Goal: Task Accomplishment & Management: Use online tool/utility

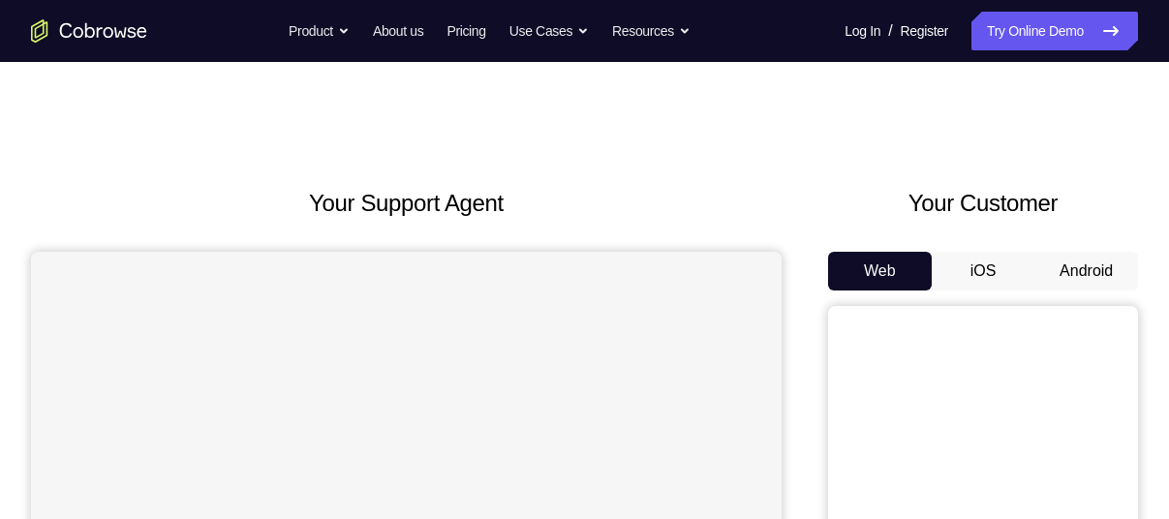
click at [1073, 268] on button "Android" at bounding box center [1087, 271] width 104 height 39
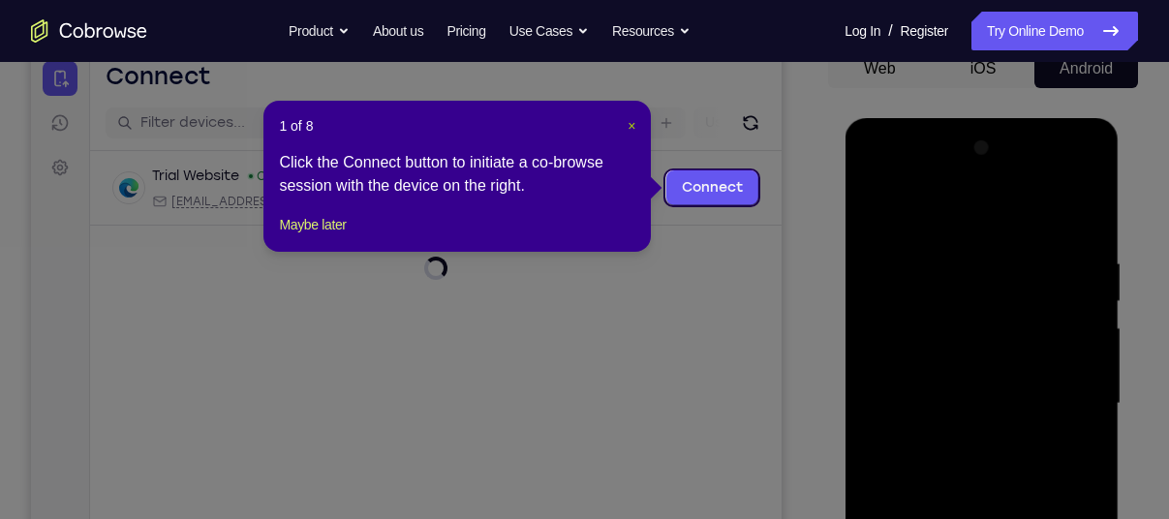
click at [630, 121] on span "×" at bounding box center [632, 125] width 8 height 15
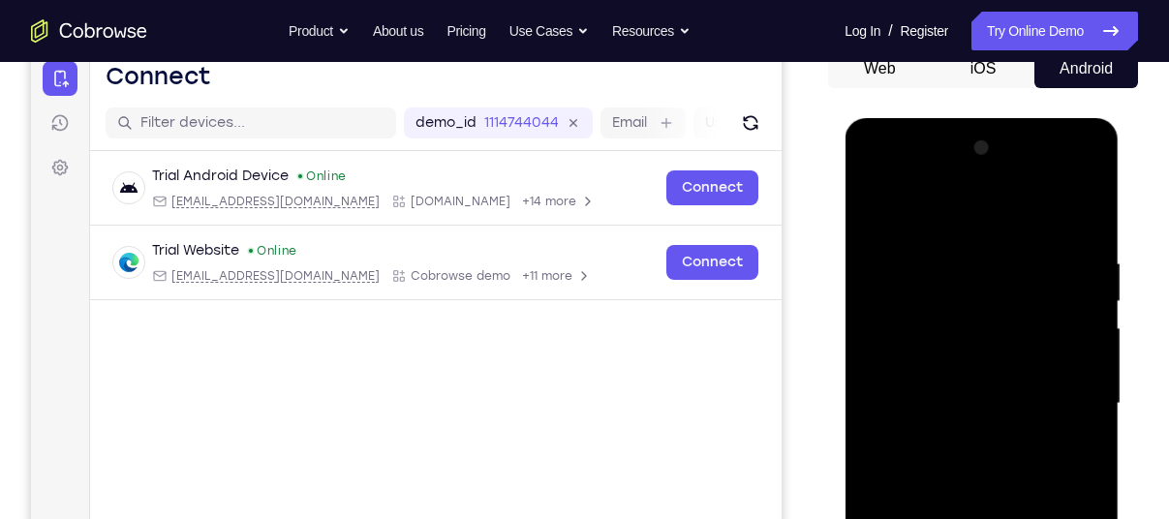
scroll to position [435, 0]
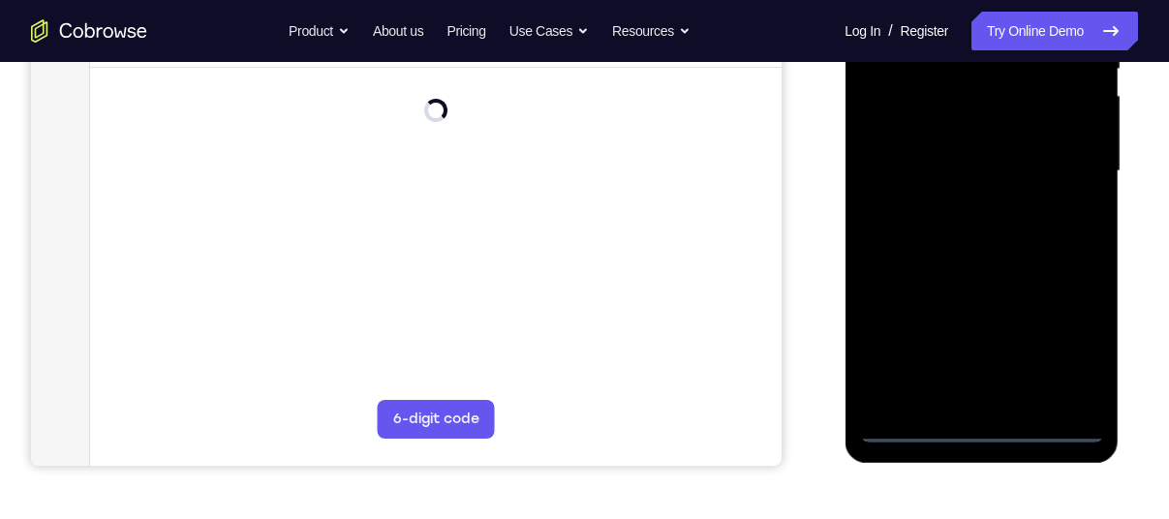
click at [976, 428] on div at bounding box center [981, 171] width 244 height 542
click at [1066, 329] on div at bounding box center [981, 171] width 244 height 542
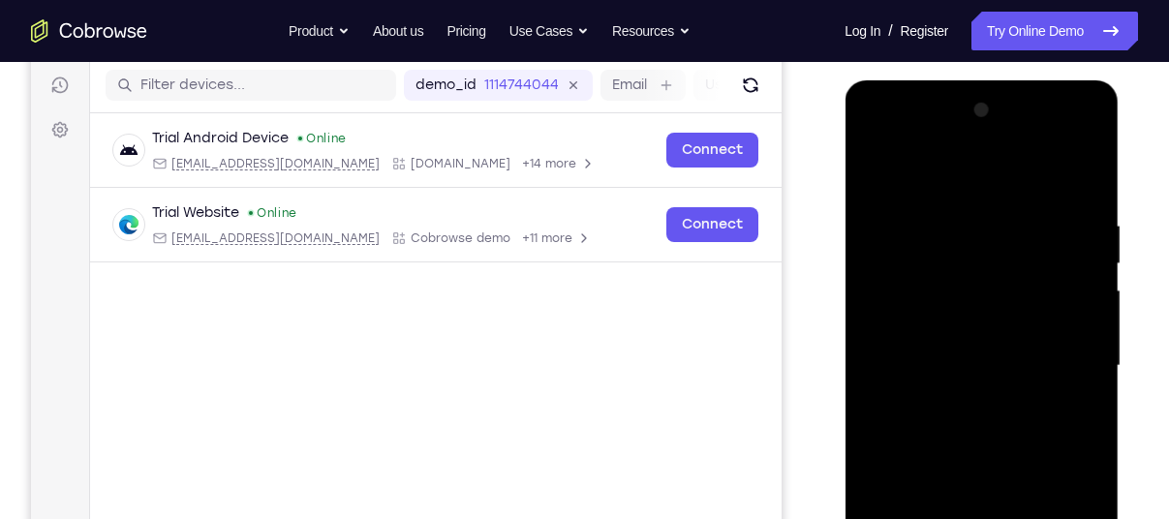
scroll to position [241, 0]
click at [879, 149] on div at bounding box center [981, 365] width 244 height 542
click at [1045, 348] on div at bounding box center [981, 365] width 244 height 542
click at [968, 401] on div at bounding box center [981, 365] width 244 height 542
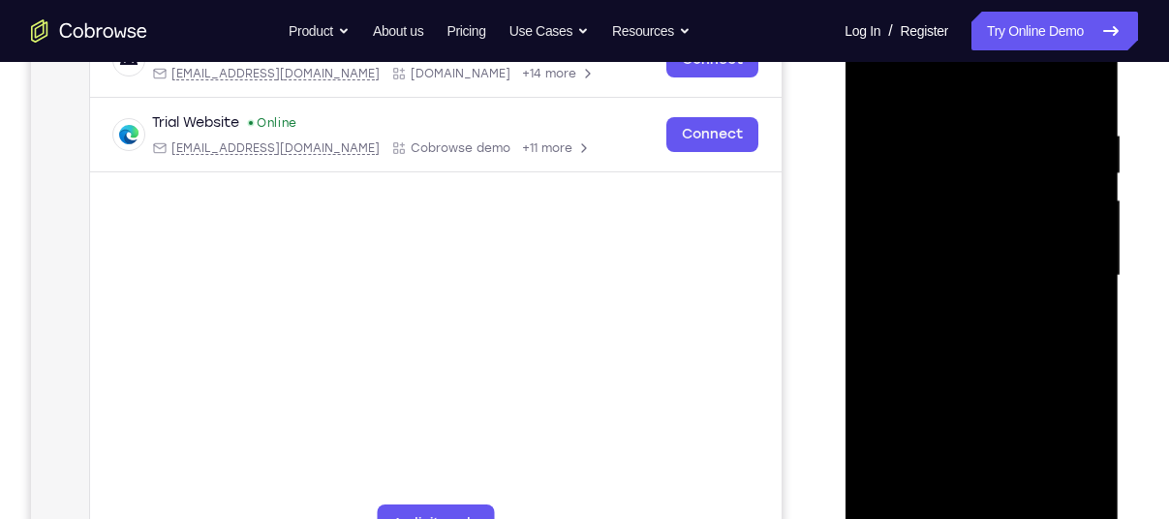
scroll to position [331, 0]
click at [970, 372] on div at bounding box center [981, 275] width 244 height 542
click at [944, 255] on div at bounding box center [981, 275] width 244 height 542
click at [894, 283] on div at bounding box center [981, 275] width 244 height 542
click at [916, 256] on div at bounding box center [981, 275] width 244 height 542
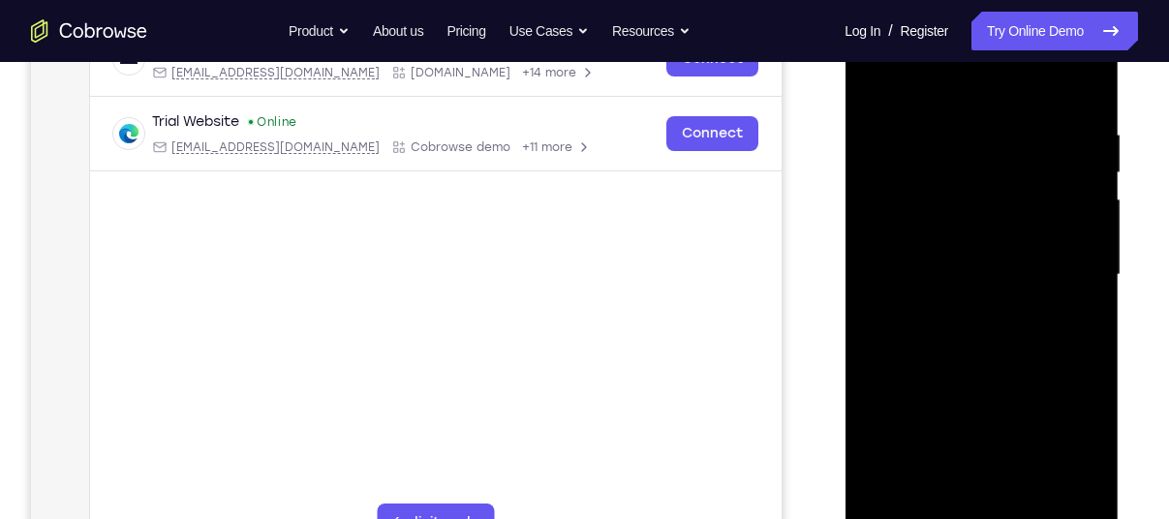
click at [941, 296] on div at bounding box center [981, 275] width 244 height 542
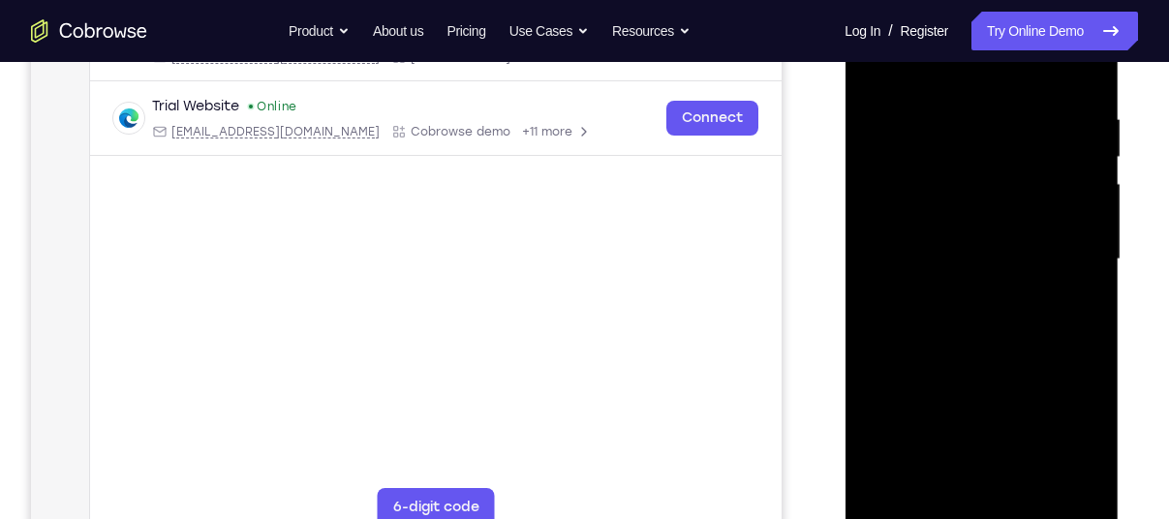
scroll to position [348, 0]
click at [1000, 477] on div at bounding box center [981, 258] width 244 height 542
click at [972, 200] on div at bounding box center [981, 258] width 244 height 542
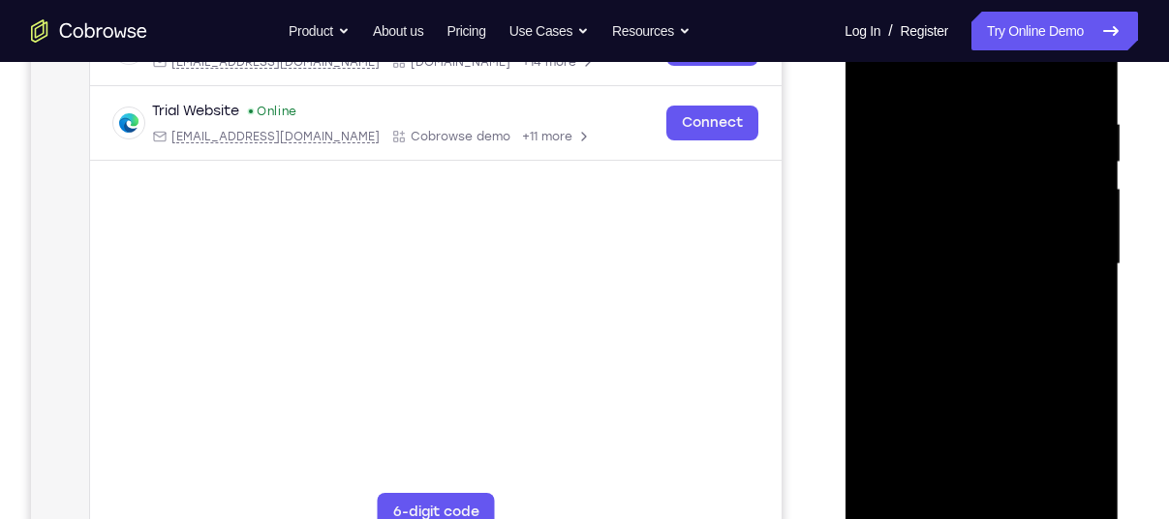
scroll to position [340, 0]
click at [929, 162] on div at bounding box center [981, 266] width 244 height 542
click at [999, 305] on div at bounding box center [981, 266] width 244 height 542
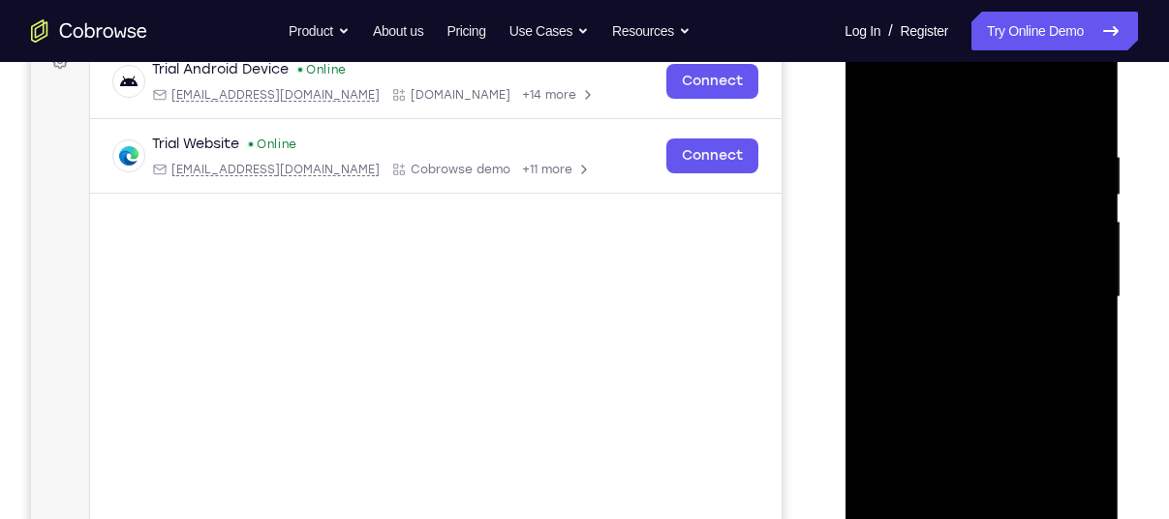
scroll to position [305, 0]
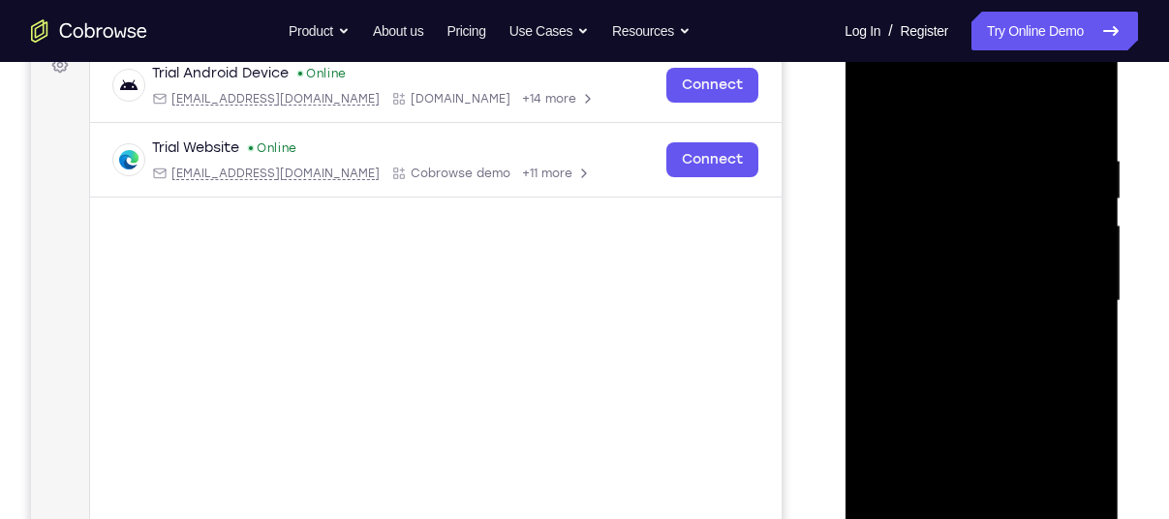
click at [1086, 97] on div at bounding box center [981, 301] width 244 height 542
click at [975, 151] on div at bounding box center [981, 301] width 244 height 542
click at [975, 164] on div at bounding box center [981, 301] width 244 height 542
click at [890, 150] on div at bounding box center [981, 301] width 244 height 542
click at [1016, 170] on div at bounding box center [981, 301] width 244 height 542
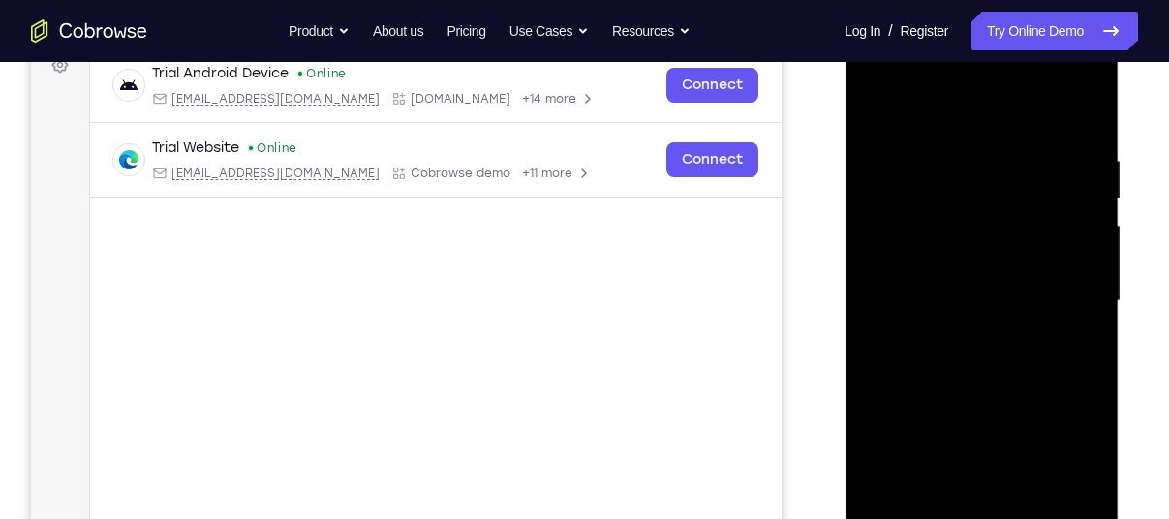
scroll to position [293, 0]
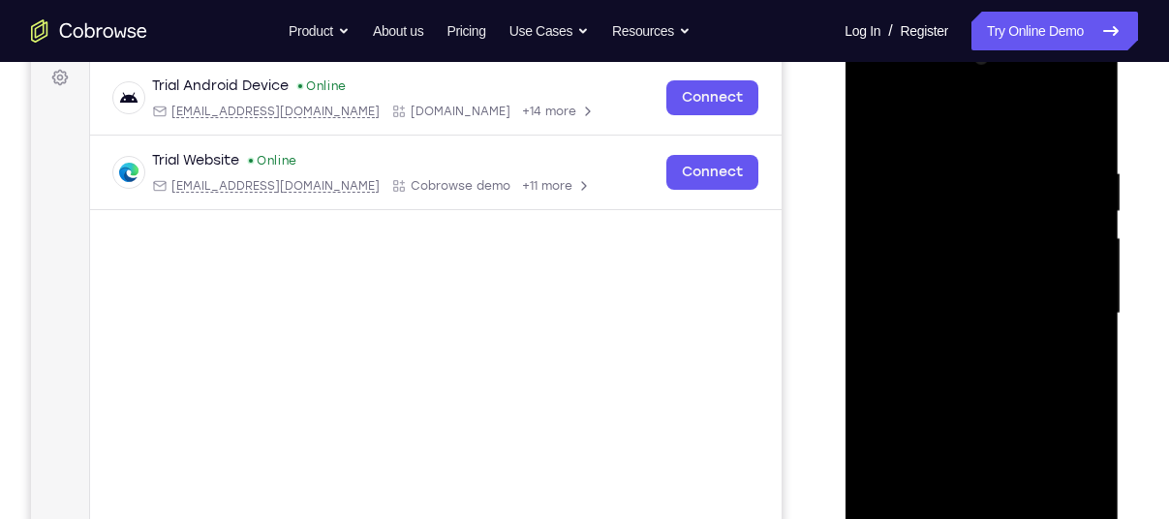
click at [875, 117] on div at bounding box center [981, 314] width 244 height 542
click at [878, 125] on div at bounding box center [981, 314] width 244 height 542
click at [941, 158] on div at bounding box center [981, 314] width 244 height 542
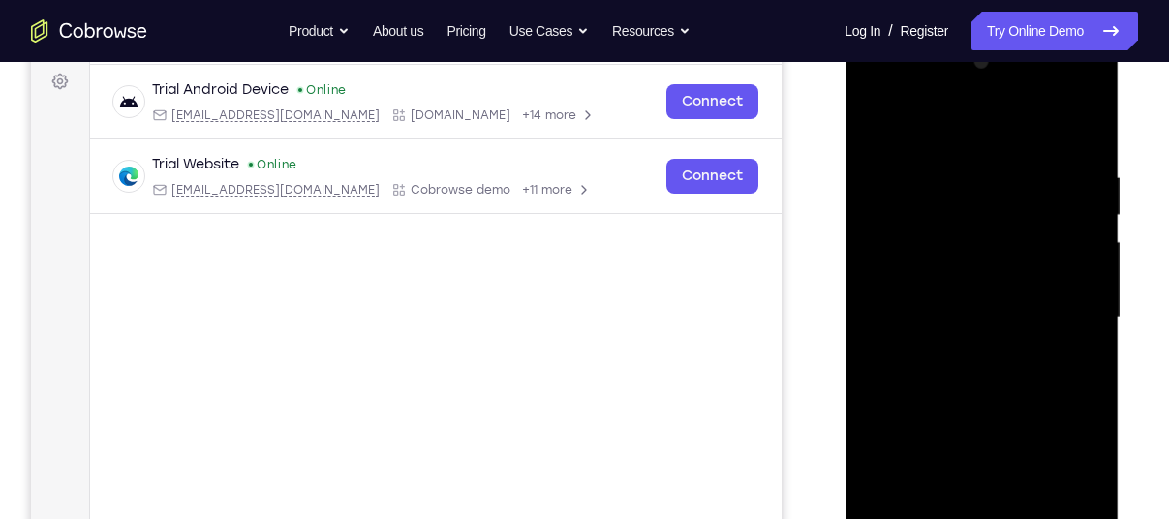
scroll to position [288, 0]
click at [1081, 141] on div at bounding box center [981, 318] width 244 height 542
click at [1078, 159] on div at bounding box center [981, 318] width 244 height 542
click at [1077, 137] on div at bounding box center [981, 318] width 244 height 542
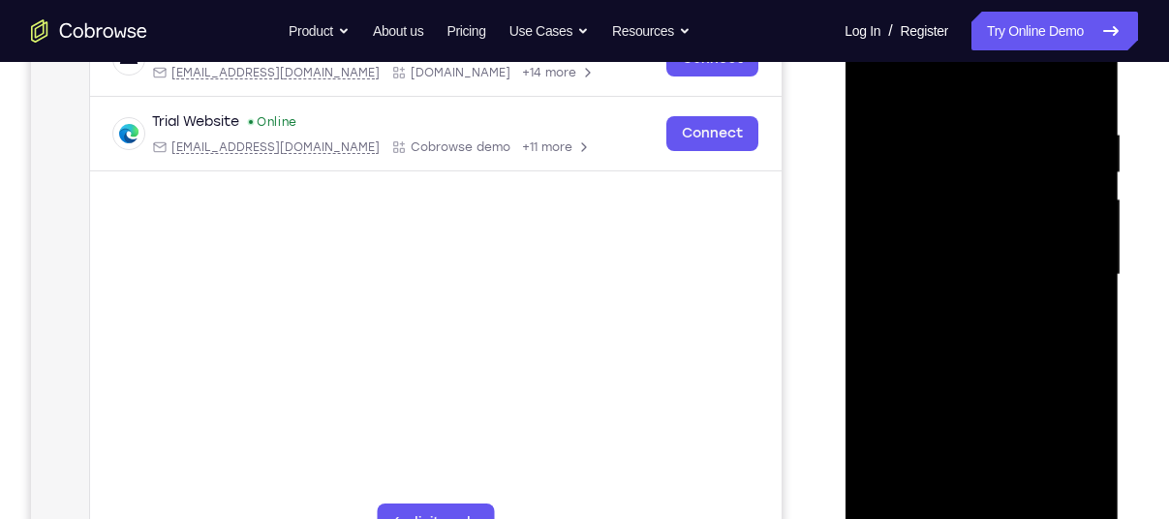
scroll to position [325, 0]
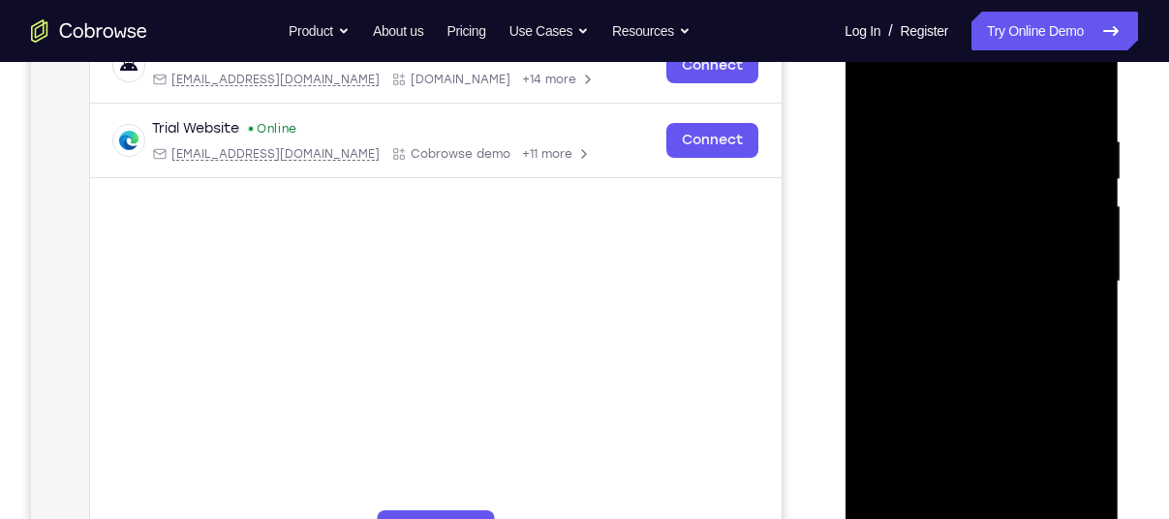
click at [1092, 265] on div at bounding box center [981, 282] width 244 height 542
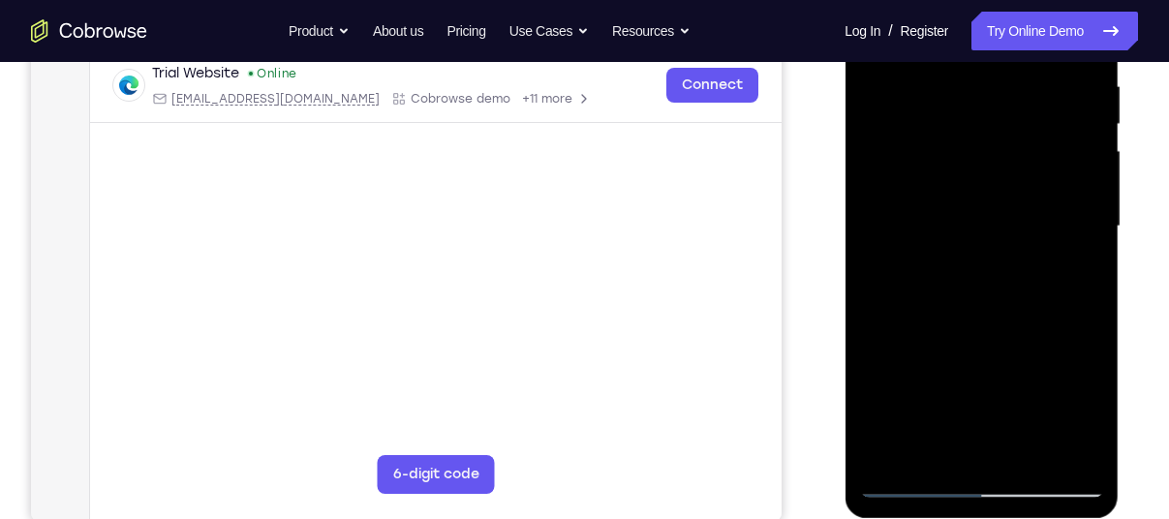
scroll to position [384, 0]
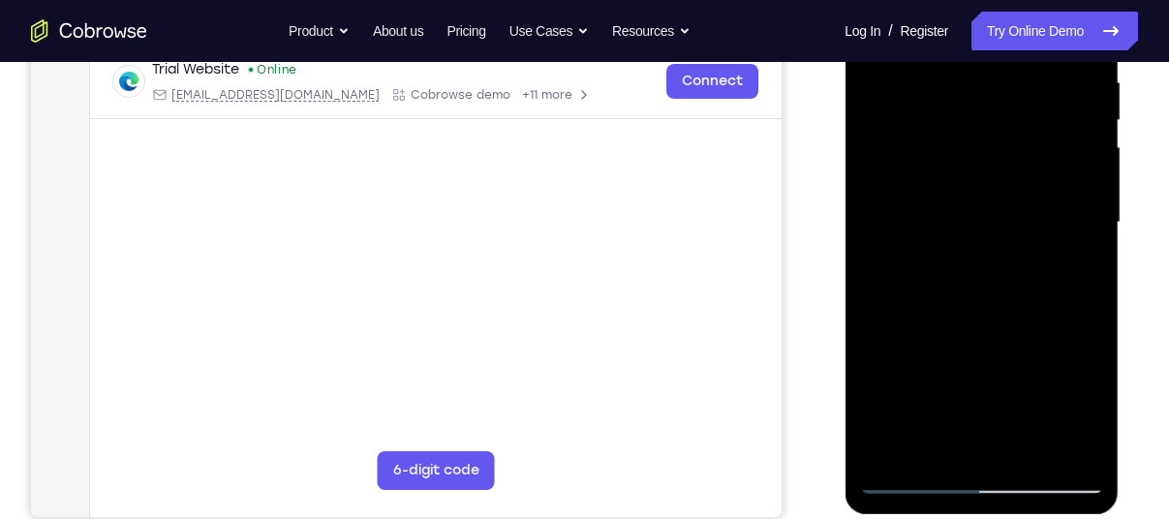
click at [877, 385] on div at bounding box center [981, 223] width 244 height 542
click at [1091, 204] on div at bounding box center [981, 223] width 244 height 542
click at [1092, 254] on div at bounding box center [981, 223] width 244 height 542
click at [1094, 231] on div at bounding box center [981, 223] width 244 height 542
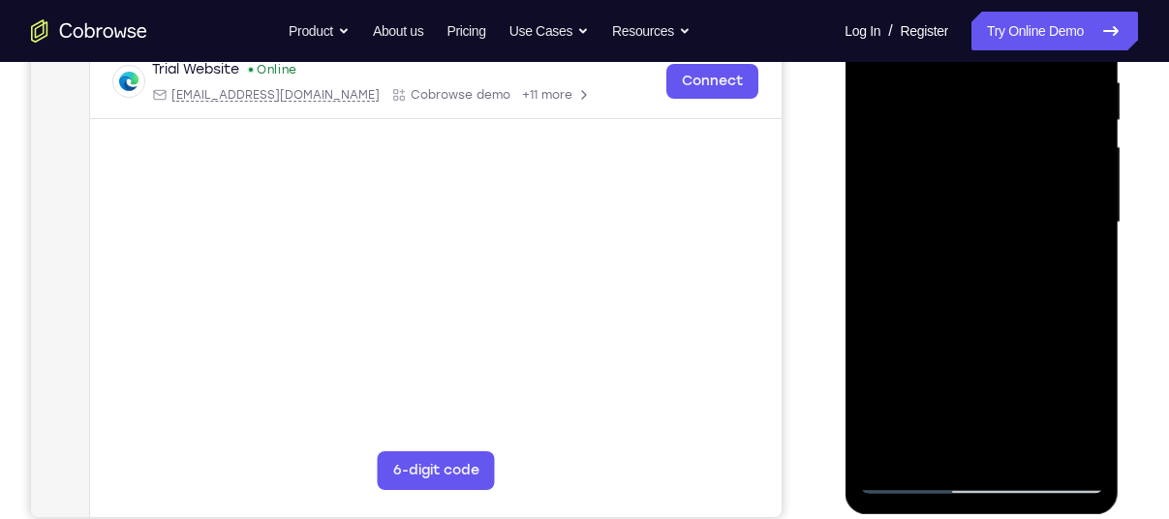
click at [1094, 231] on div at bounding box center [981, 223] width 244 height 542
click at [1029, 453] on div at bounding box center [981, 223] width 244 height 542
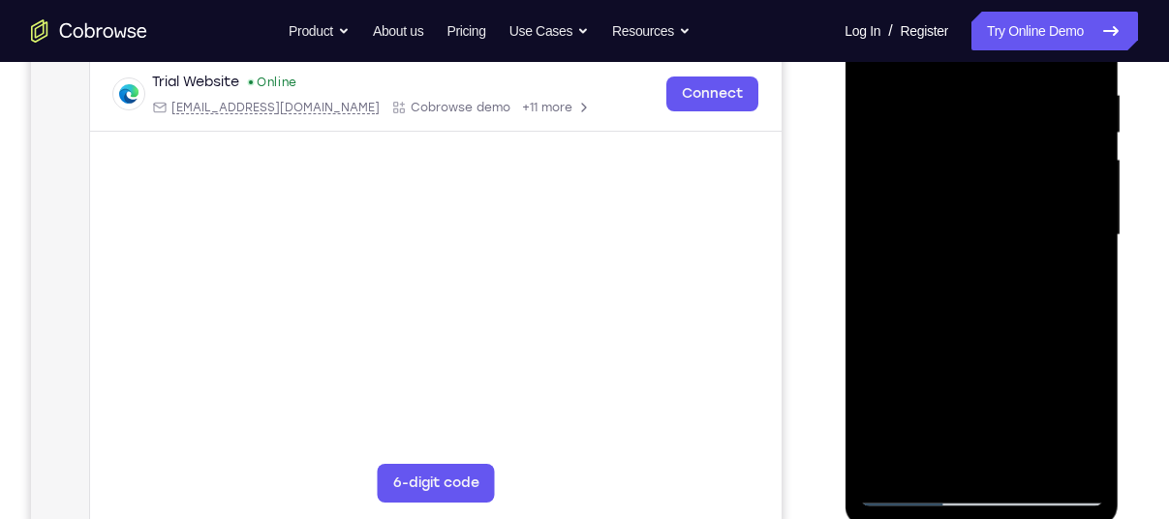
scroll to position [370, 0]
click at [997, 310] on div at bounding box center [981, 236] width 244 height 542
click at [1014, 271] on div at bounding box center [981, 236] width 244 height 542
click at [984, 238] on div at bounding box center [981, 236] width 244 height 542
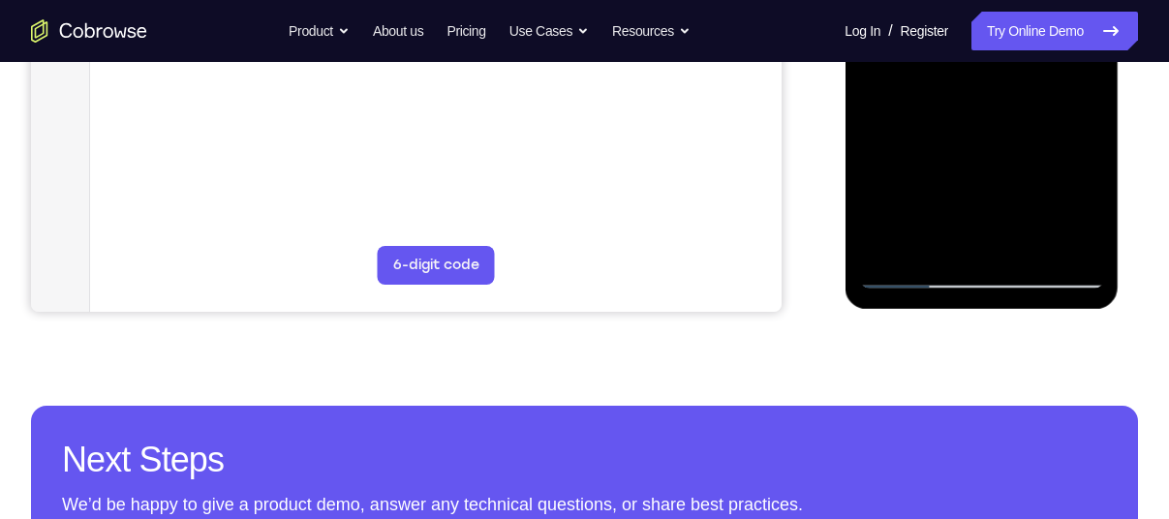
scroll to position [634, 0]
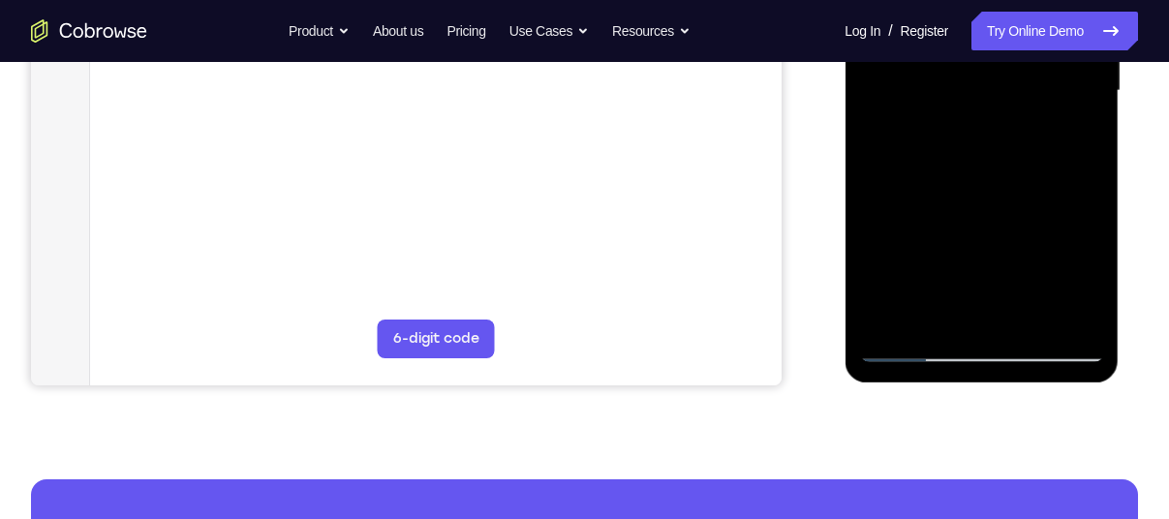
scroll to position [513, 0]
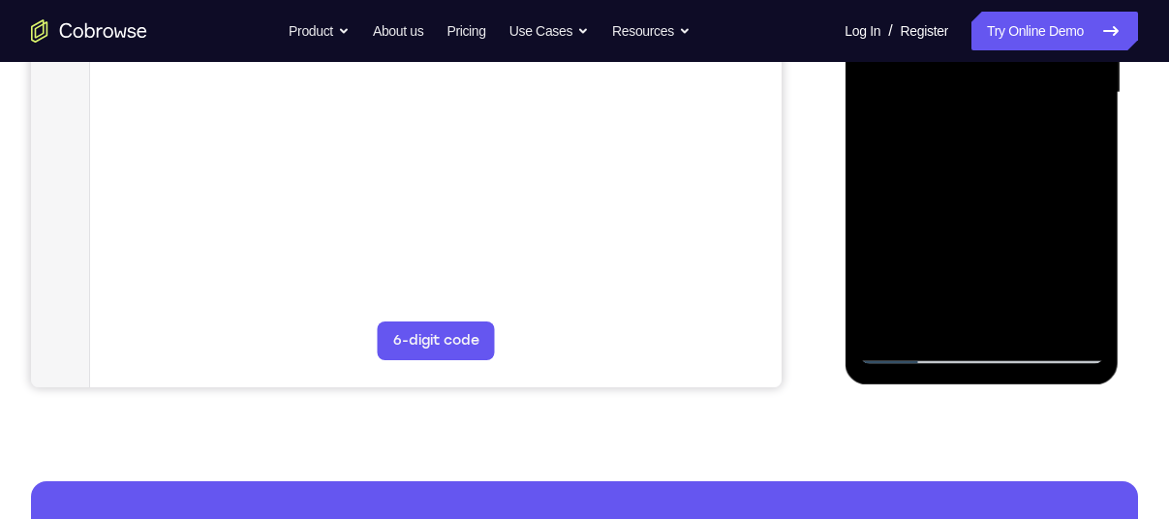
click at [911, 350] on div at bounding box center [981, 93] width 244 height 542
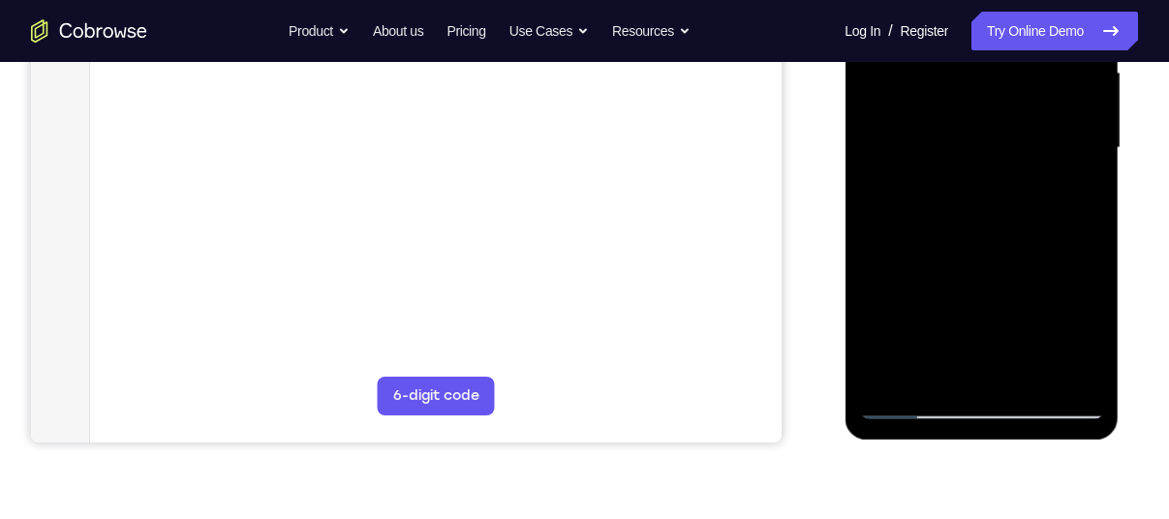
scroll to position [455, 0]
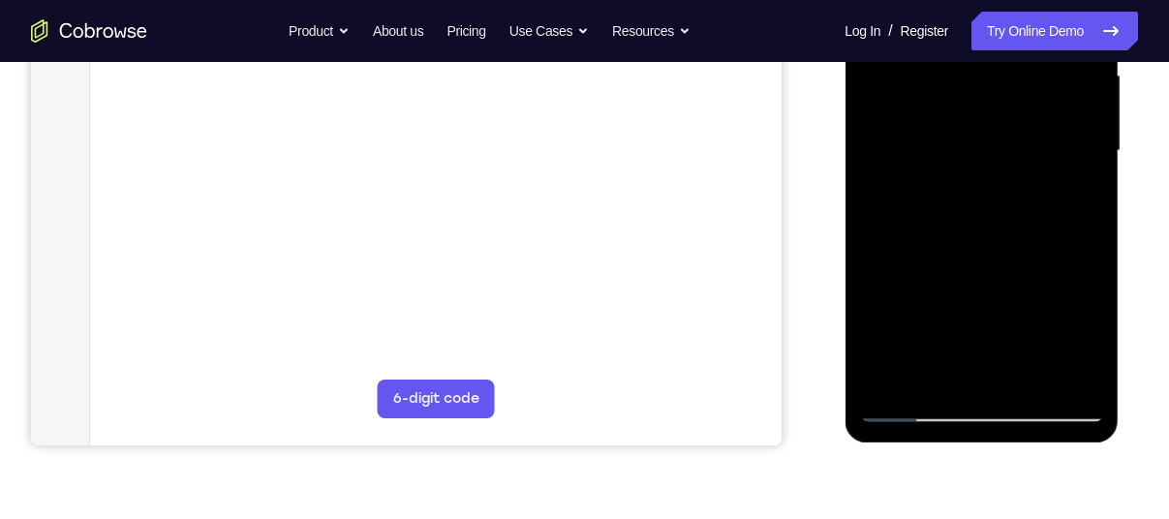
click at [926, 374] on div at bounding box center [981, 151] width 244 height 542
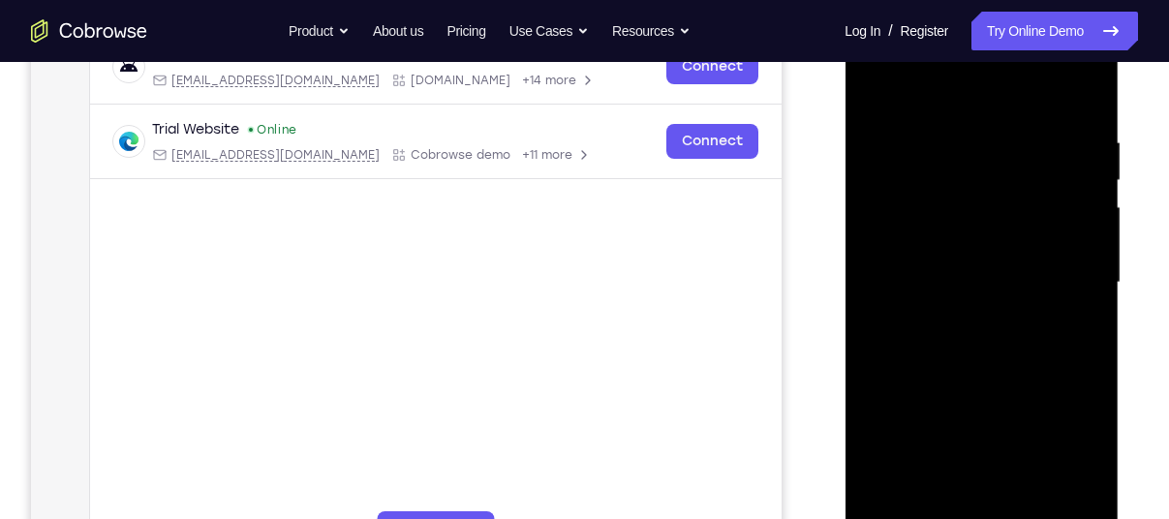
scroll to position [316, 0]
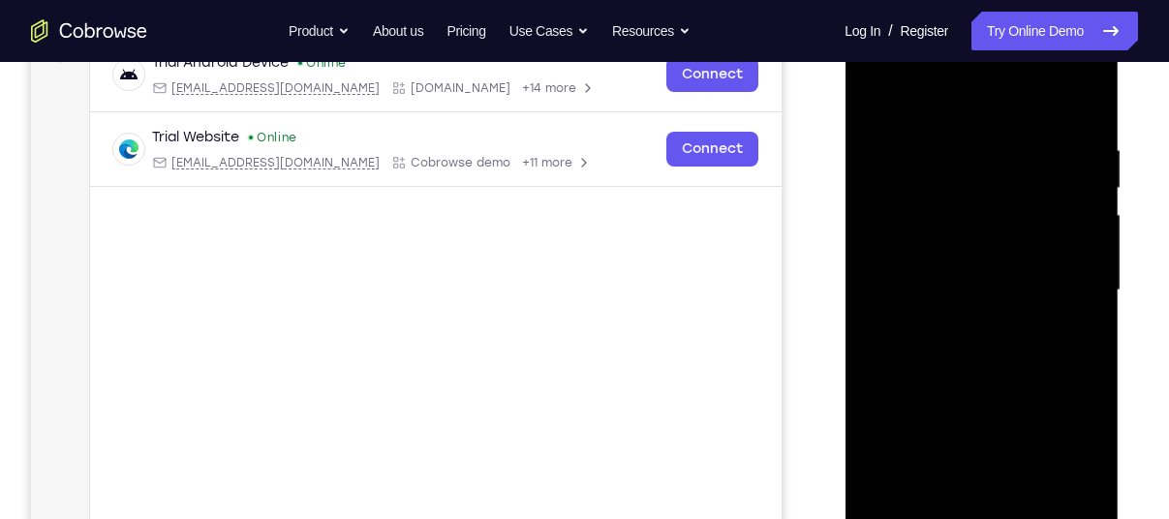
click at [989, 140] on div at bounding box center [981, 290] width 244 height 542
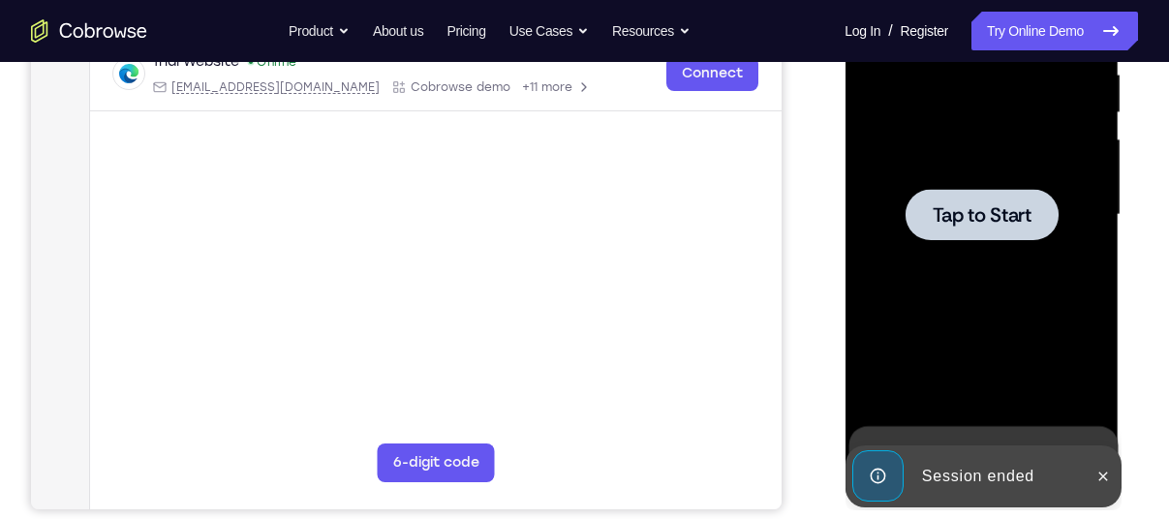
scroll to position [430, 0]
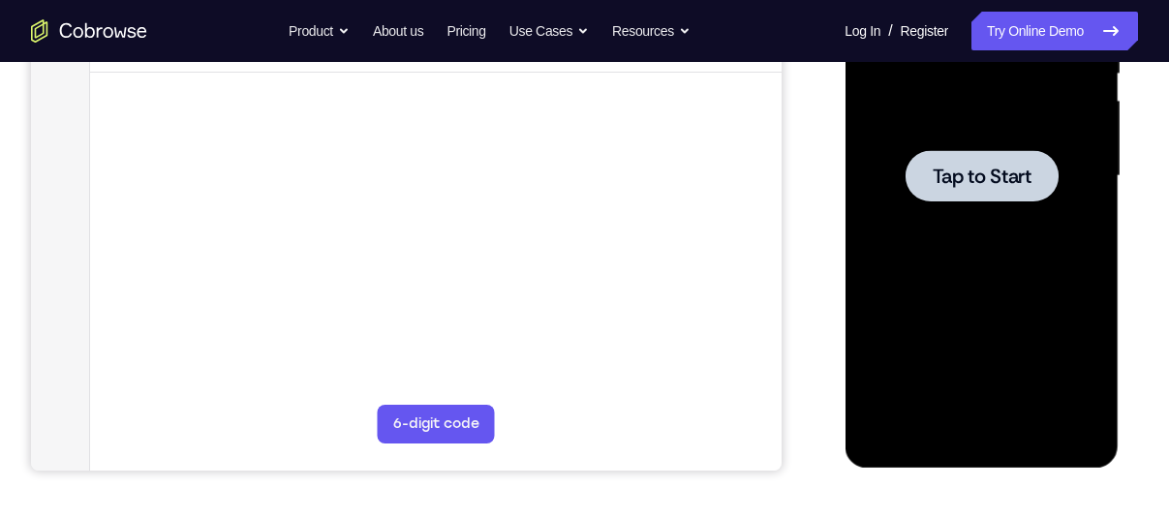
click at [989, 171] on span "Tap to Start" at bounding box center [981, 176] width 99 height 19
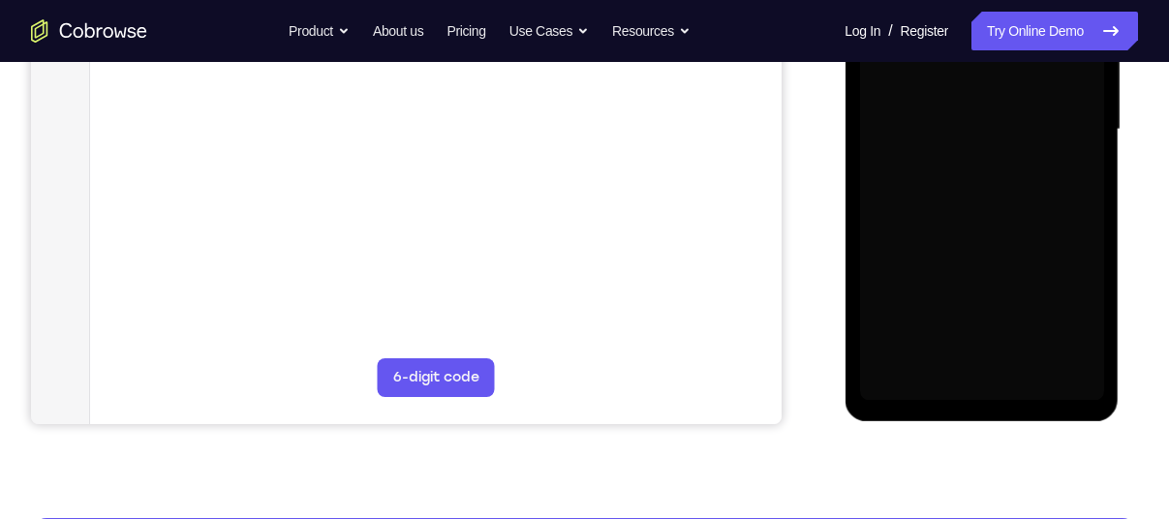
scroll to position [480, 0]
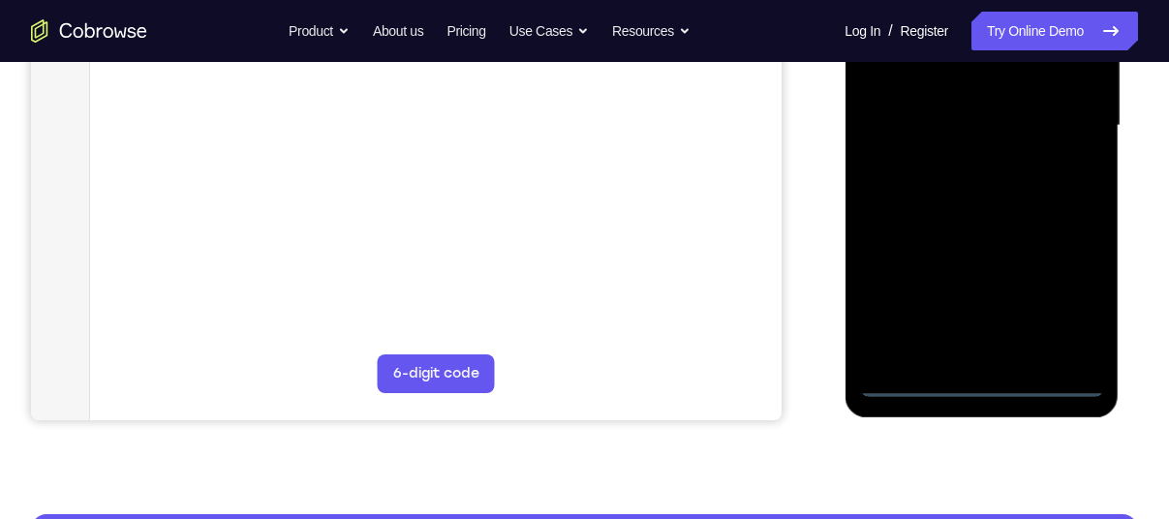
click at [984, 393] on div at bounding box center [981, 126] width 244 height 542
click at [984, 383] on div at bounding box center [981, 126] width 244 height 542
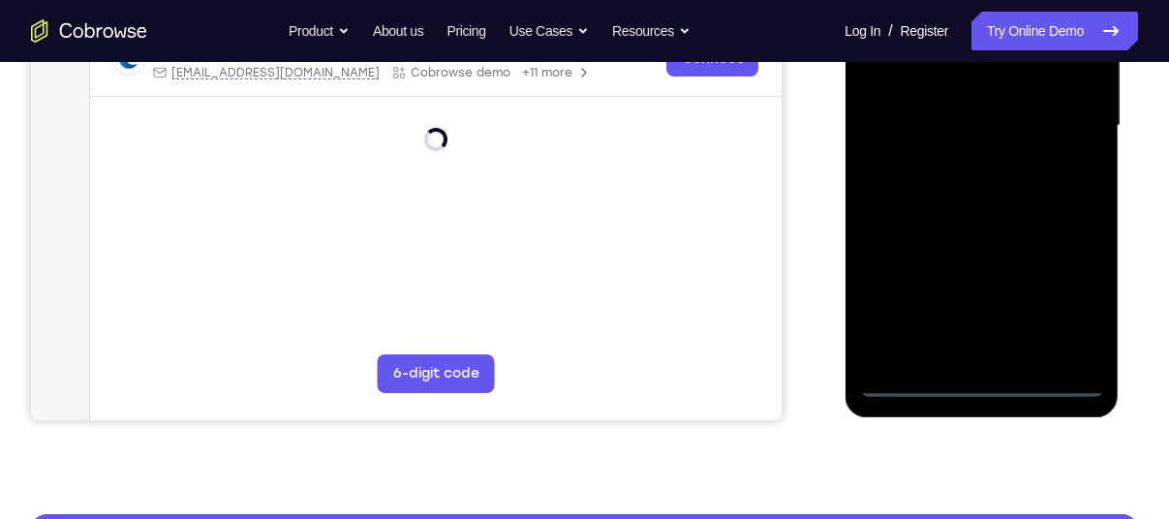
click at [1076, 300] on div at bounding box center [981, 126] width 244 height 542
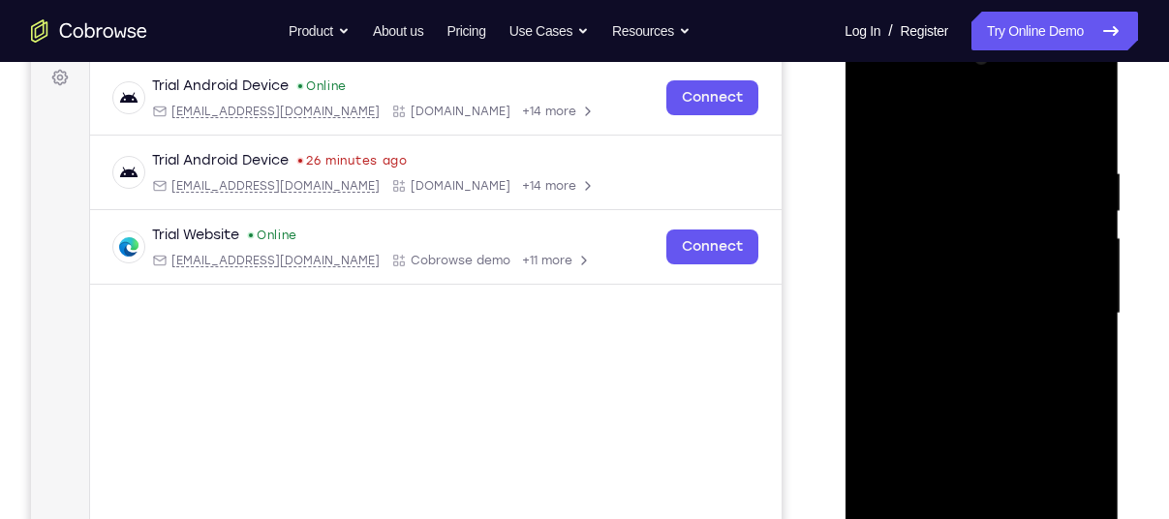
scroll to position [292, 0]
click at [922, 131] on div at bounding box center [981, 315] width 244 height 542
click at [898, 258] on div at bounding box center [981, 315] width 244 height 542
click at [946, 321] on div at bounding box center [981, 315] width 244 height 542
click at [925, 299] on div at bounding box center [981, 315] width 244 height 542
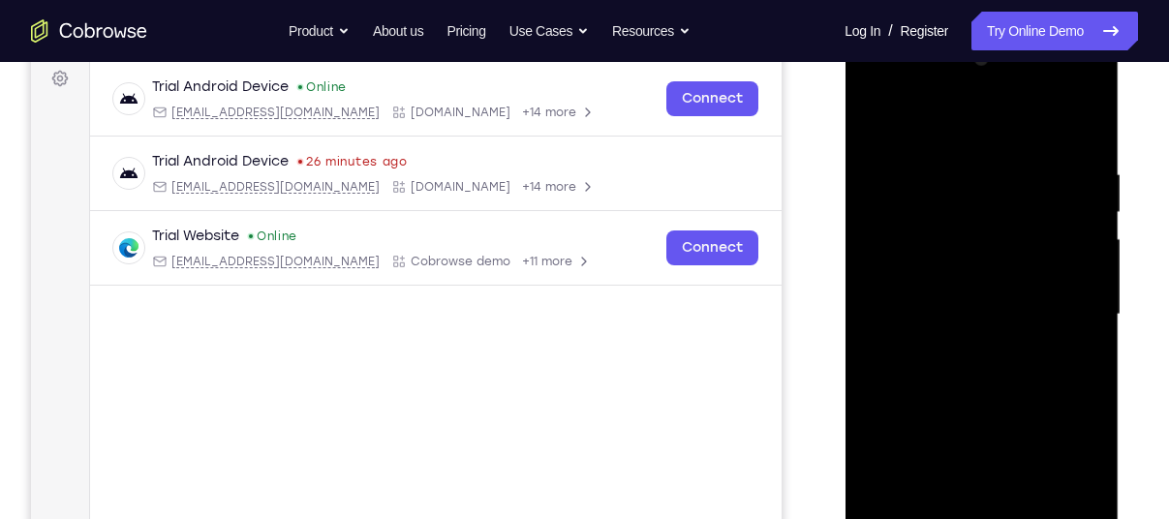
click at [943, 325] on div at bounding box center [981, 315] width 244 height 542
click at [947, 333] on div at bounding box center [981, 315] width 244 height 542
click at [1066, 123] on div at bounding box center [981, 315] width 244 height 542
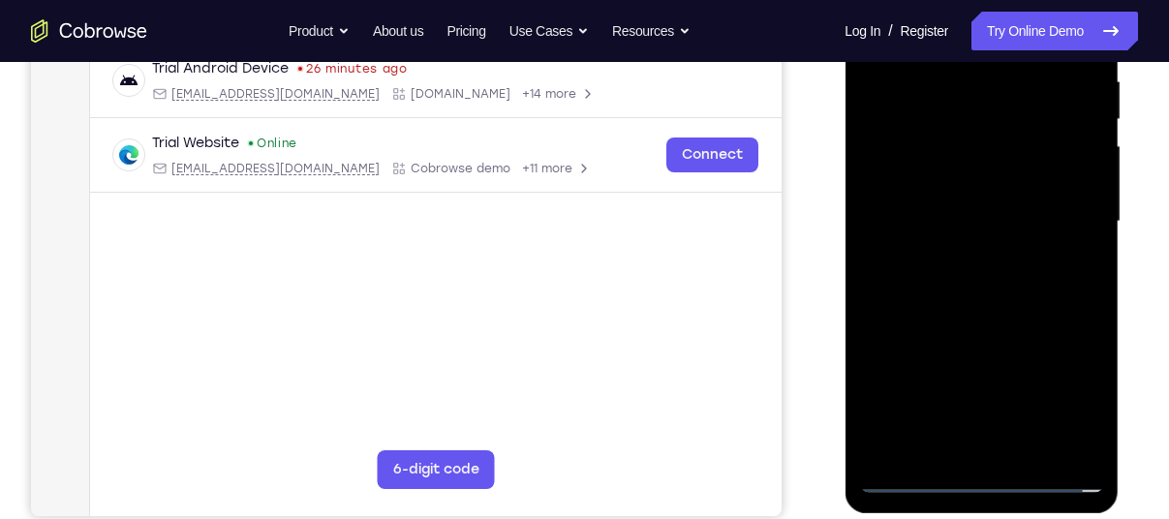
scroll to position [386, 0]
click at [1003, 448] on div at bounding box center [981, 221] width 244 height 542
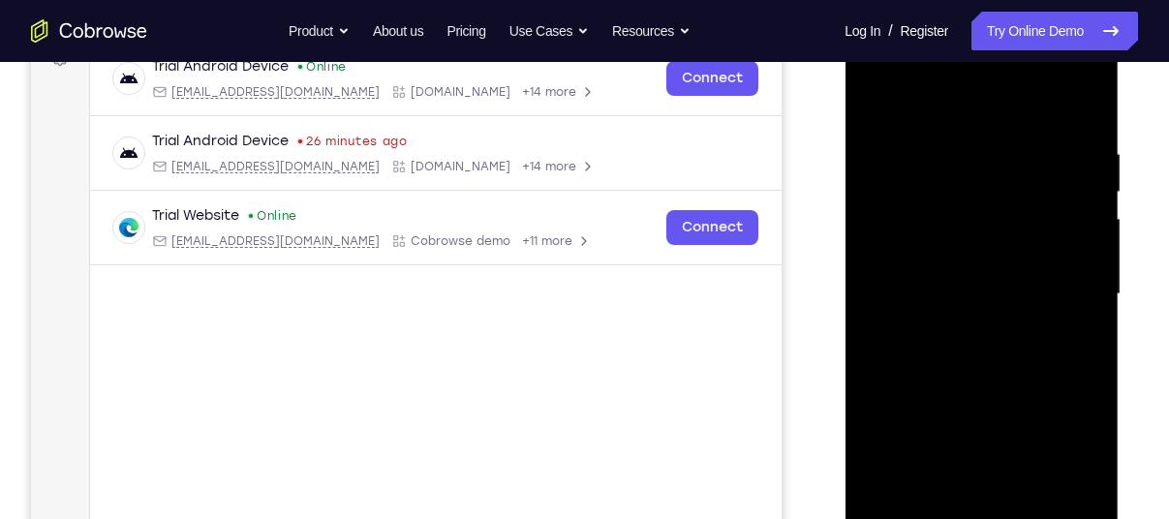
scroll to position [312, 0]
click at [1063, 74] on div at bounding box center [981, 294] width 244 height 542
click at [879, 72] on div at bounding box center [981, 294] width 244 height 542
click at [1074, 279] on div at bounding box center [981, 294] width 244 height 542
click at [964, 331] on div at bounding box center [981, 294] width 244 height 542
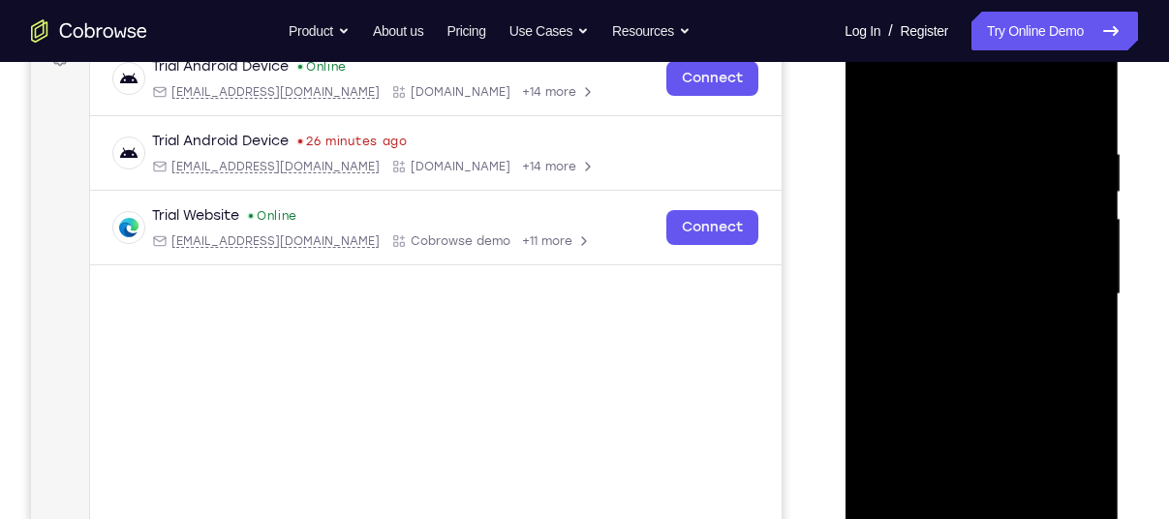
click at [968, 386] on div at bounding box center [981, 294] width 244 height 542
click at [948, 281] on div at bounding box center [981, 294] width 244 height 542
click at [967, 238] on div at bounding box center [981, 294] width 244 height 542
click at [943, 211] on div at bounding box center [981, 294] width 244 height 542
click at [930, 201] on div at bounding box center [981, 294] width 244 height 542
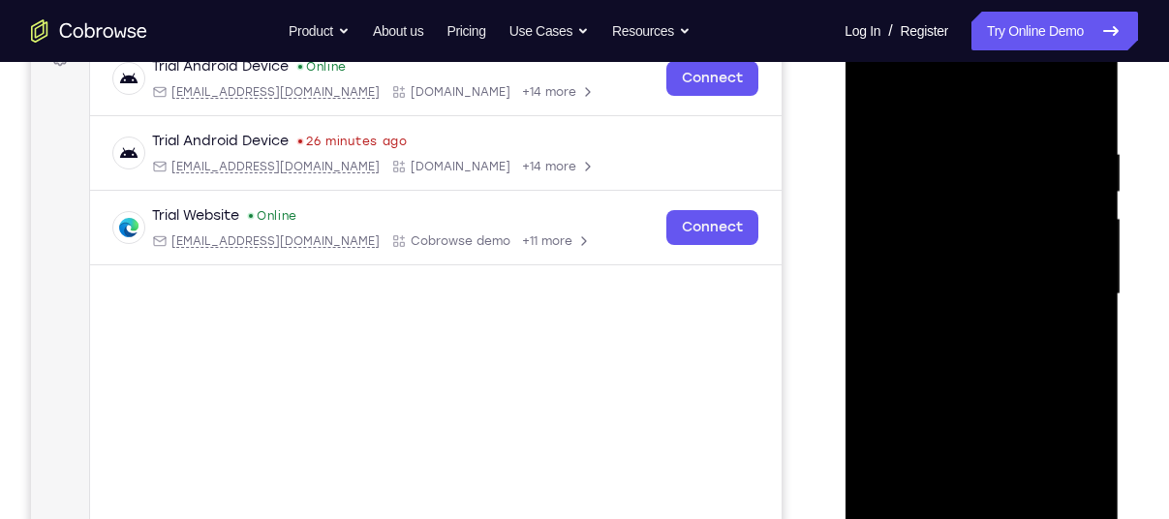
click at [930, 201] on div at bounding box center [981, 294] width 244 height 542
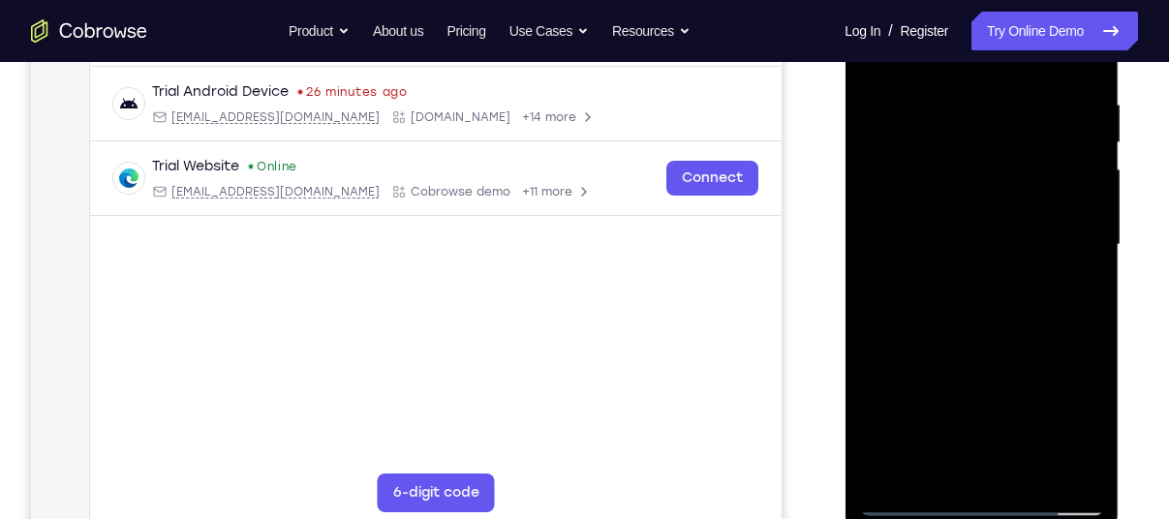
scroll to position [362, 0]
drag, startPoint x: 971, startPoint y: 293, endPoint x: 1002, endPoint y: 286, distance: 31.7
click at [1002, 286] on div at bounding box center [981, 244] width 244 height 542
click at [1030, 473] on div at bounding box center [981, 244] width 244 height 542
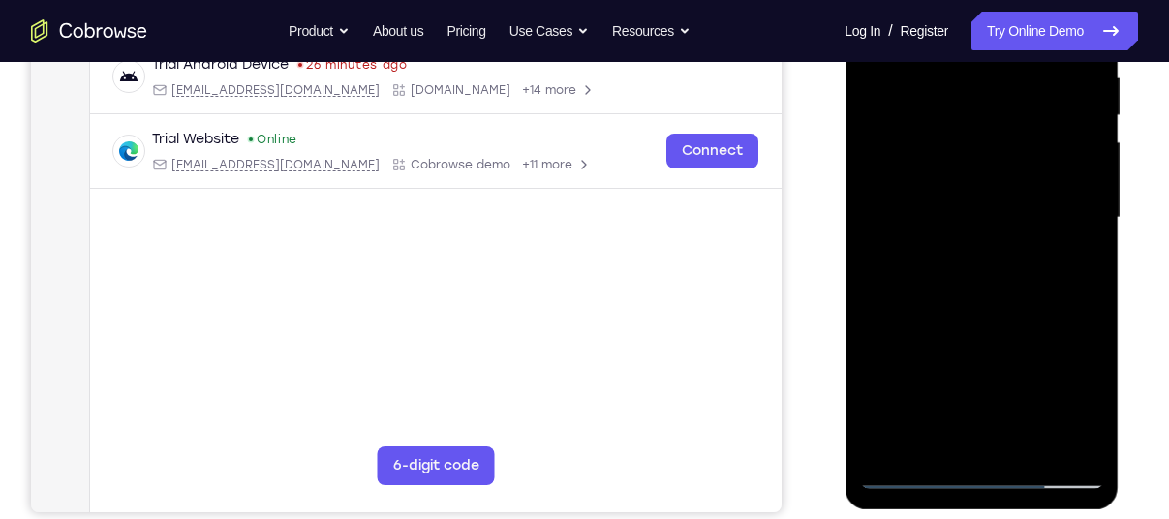
scroll to position [389, 0]
click at [1007, 314] on div at bounding box center [981, 217] width 244 height 542
click at [986, 197] on div at bounding box center [981, 217] width 244 height 542
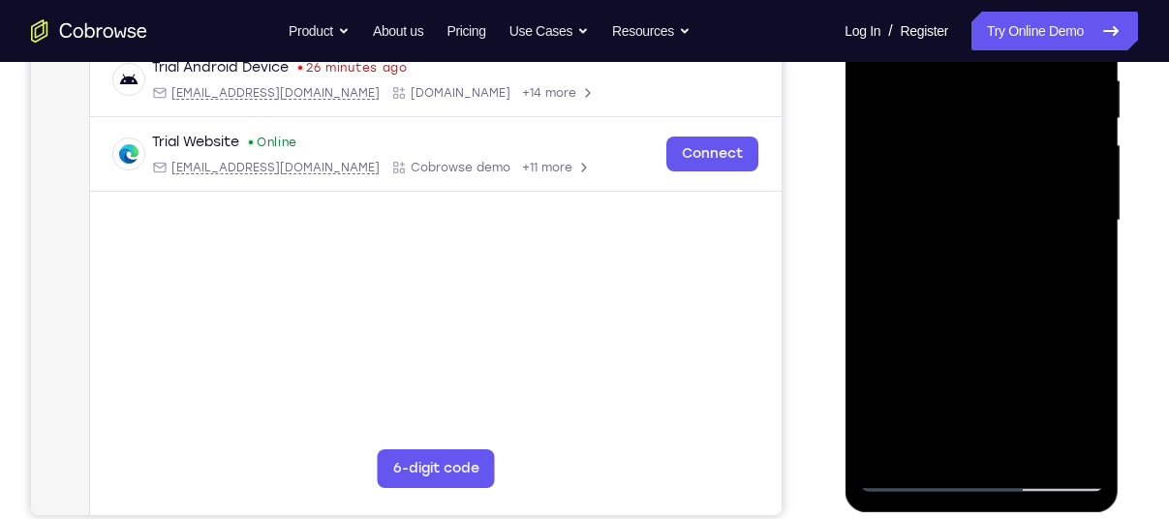
click at [941, 431] on div at bounding box center [981, 221] width 244 height 542
click at [1010, 301] on div at bounding box center [981, 221] width 244 height 542
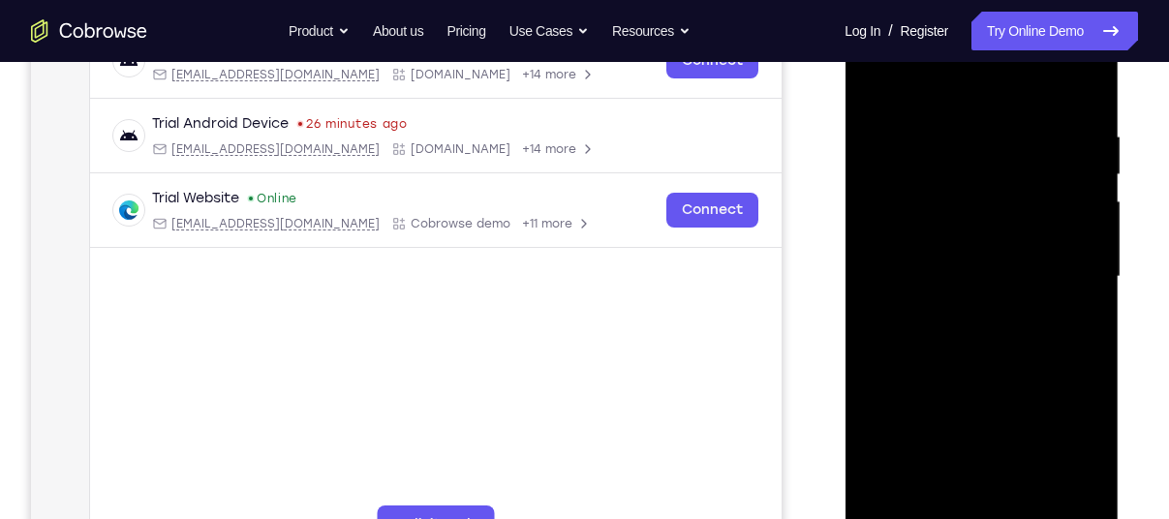
scroll to position [329, 0]
click at [918, 145] on div at bounding box center [981, 277] width 244 height 542
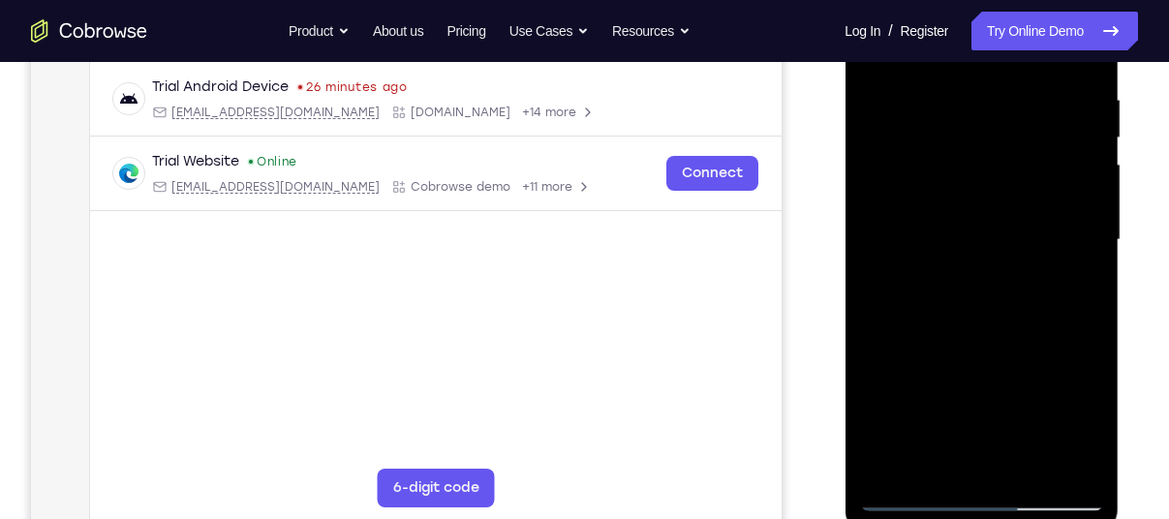
scroll to position [367, 0]
click at [971, 465] on div at bounding box center [981, 239] width 244 height 542
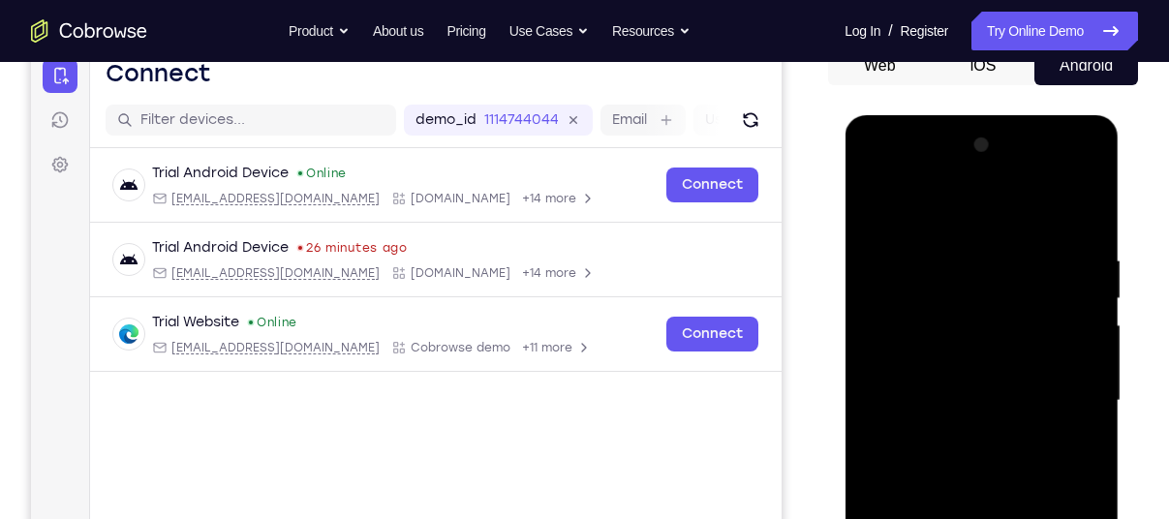
scroll to position [201, 0]
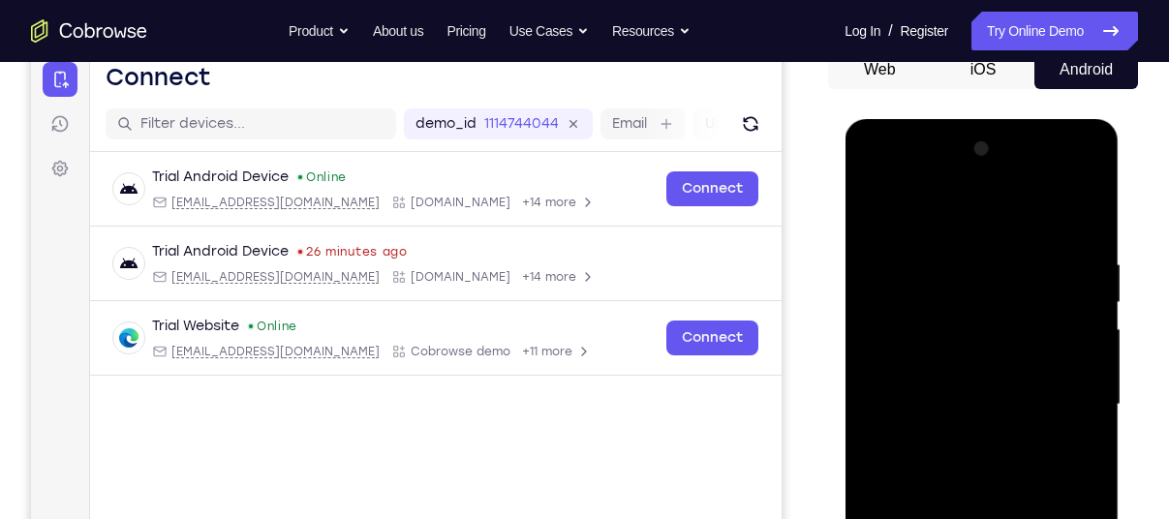
click at [1089, 181] on div at bounding box center [981, 405] width 244 height 542
click at [939, 220] on div at bounding box center [981, 405] width 244 height 542
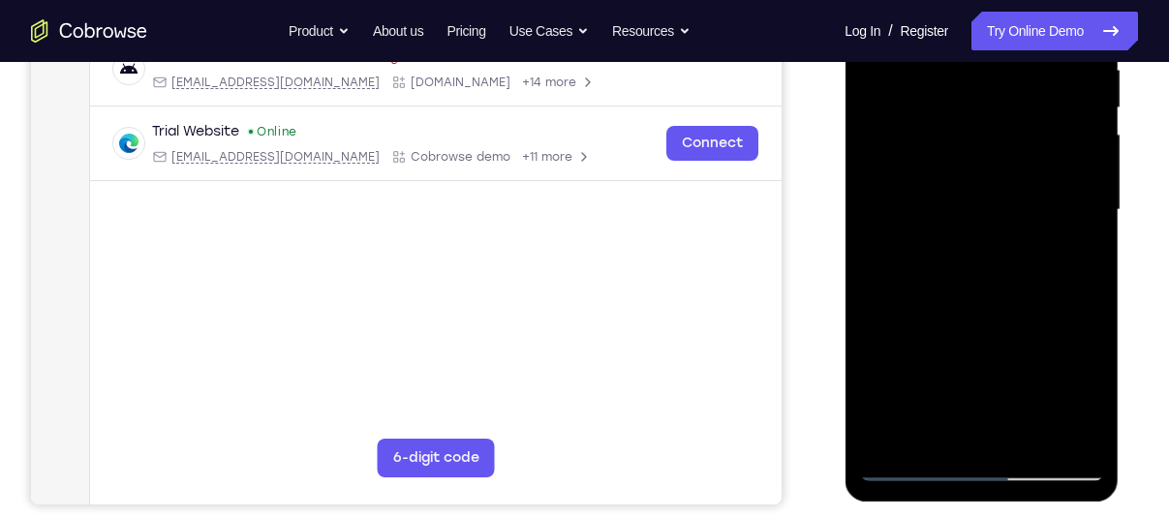
scroll to position [398, 0]
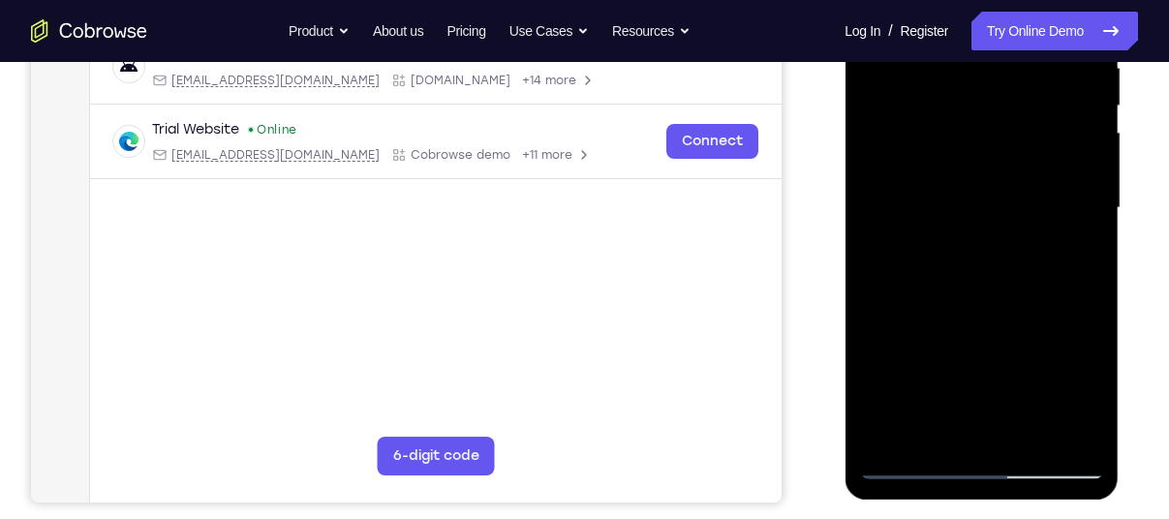
click at [1064, 428] on div at bounding box center [981, 208] width 244 height 542
click at [916, 463] on div at bounding box center [981, 208] width 244 height 542
click at [935, 427] on div at bounding box center [981, 208] width 244 height 542
click at [914, 463] on div at bounding box center [981, 208] width 244 height 542
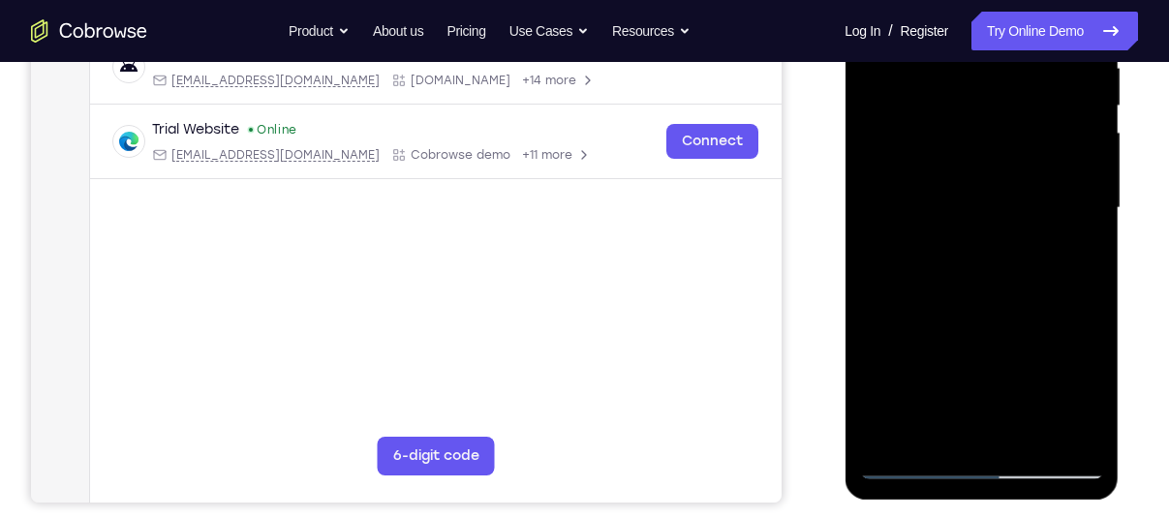
scroll to position [401, 0]
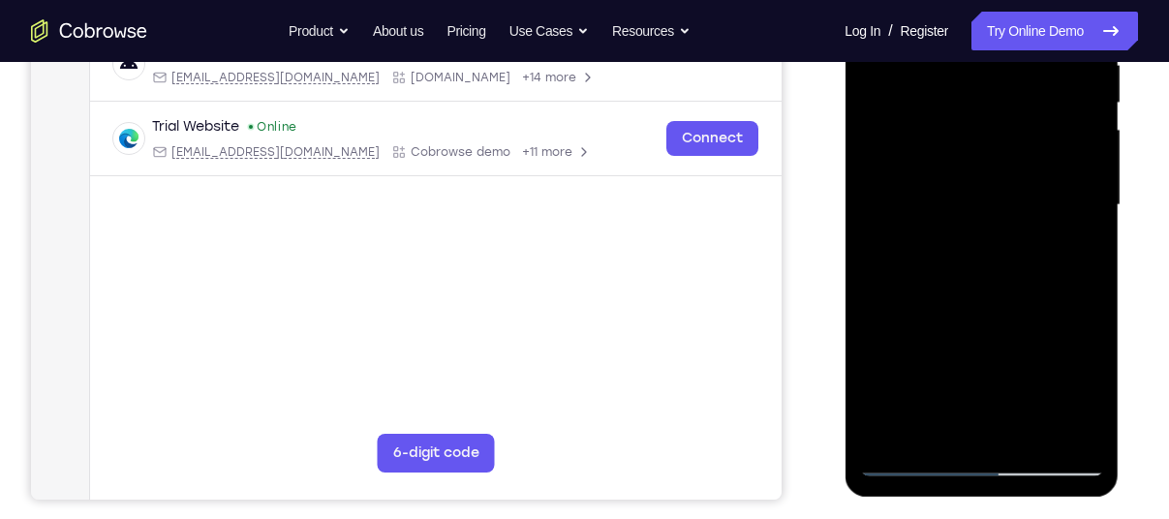
click at [899, 470] on div at bounding box center [981, 205] width 244 height 542
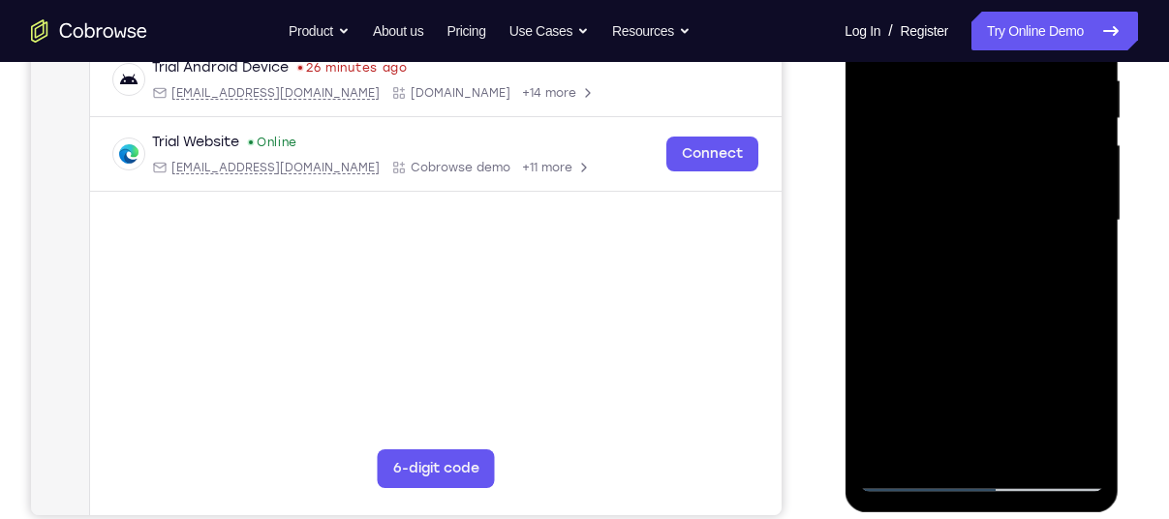
scroll to position [387, 0]
click at [911, 478] on div at bounding box center [981, 220] width 244 height 542
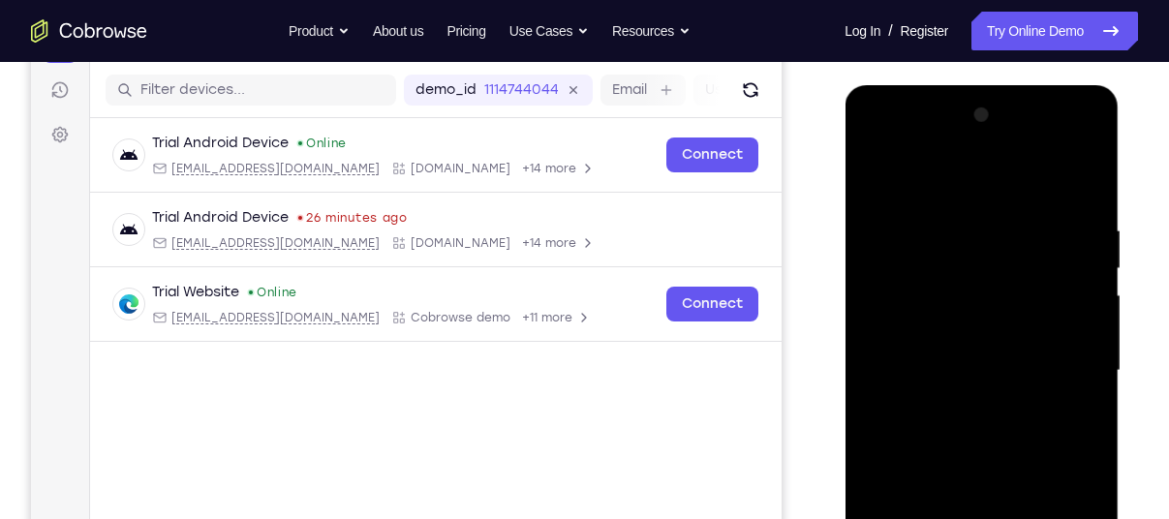
scroll to position [219, 0]
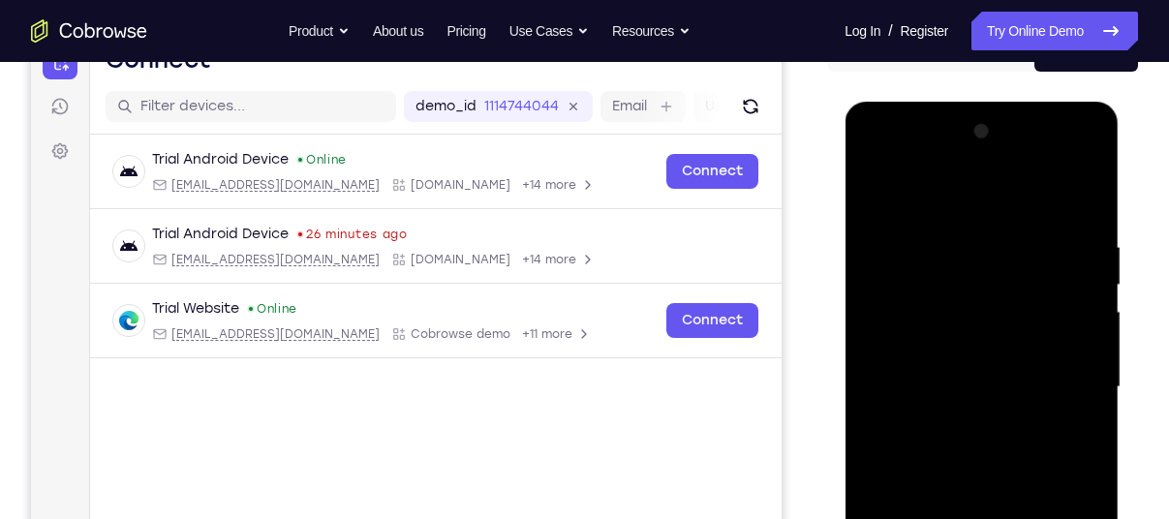
click at [1086, 187] on div at bounding box center [981, 387] width 244 height 542
click at [883, 216] on div at bounding box center [981, 387] width 244 height 542
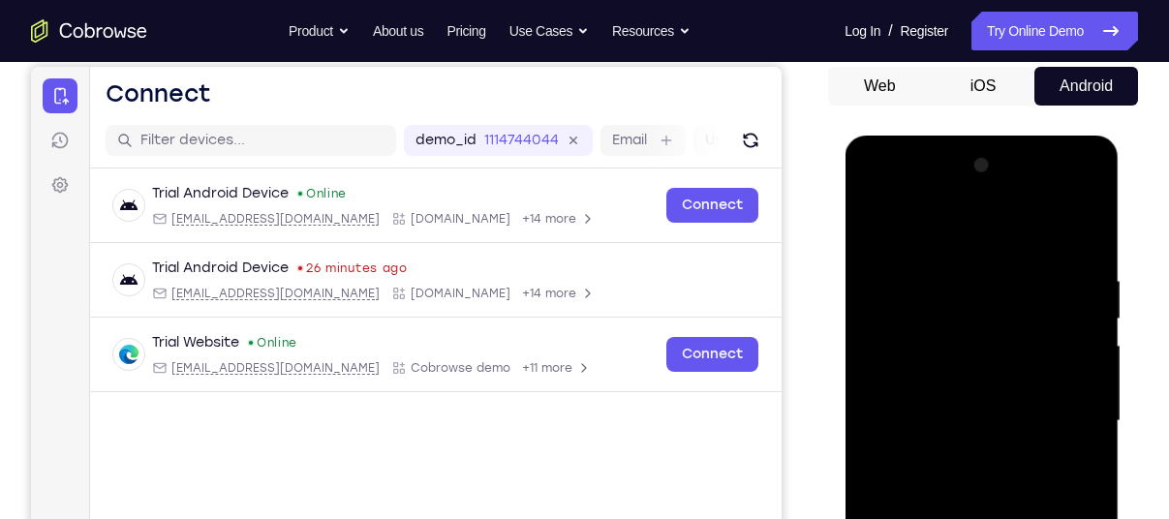
scroll to position [152, 0]
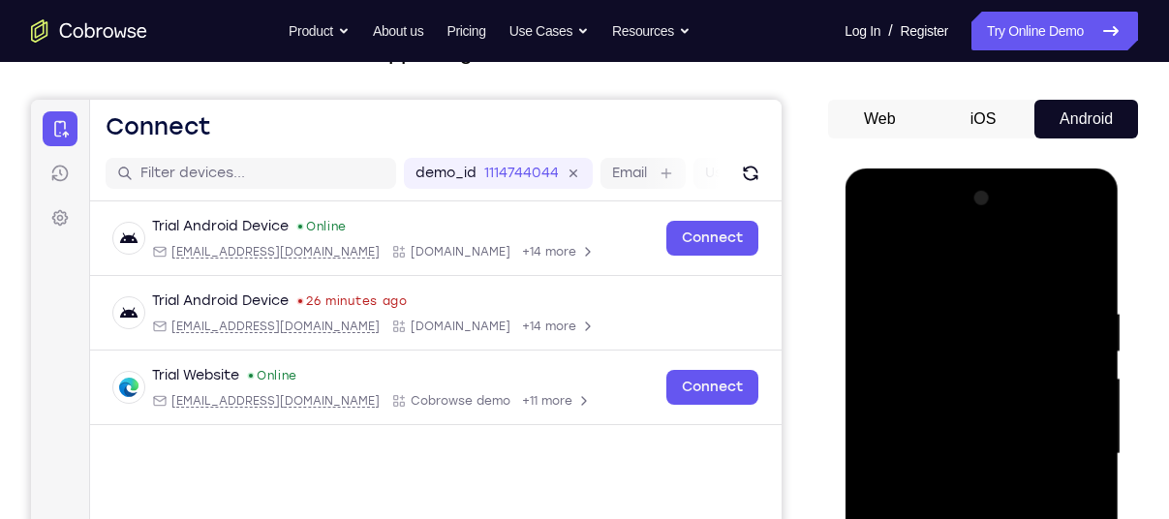
click at [1064, 214] on div at bounding box center [981, 454] width 244 height 542
click at [928, 261] on div at bounding box center [981, 454] width 244 height 542
click at [912, 279] on div at bounding box center [981, 454] width 244 height 542
click at [1087, 251] on div at bounding box center [981, 454] width 244 height 542
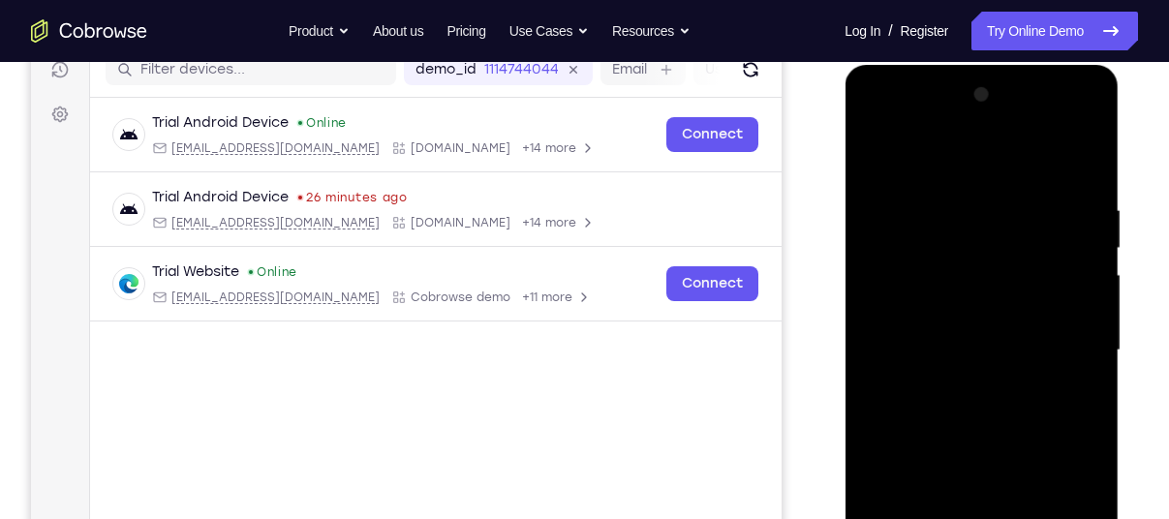
scroll to position [213, 0]
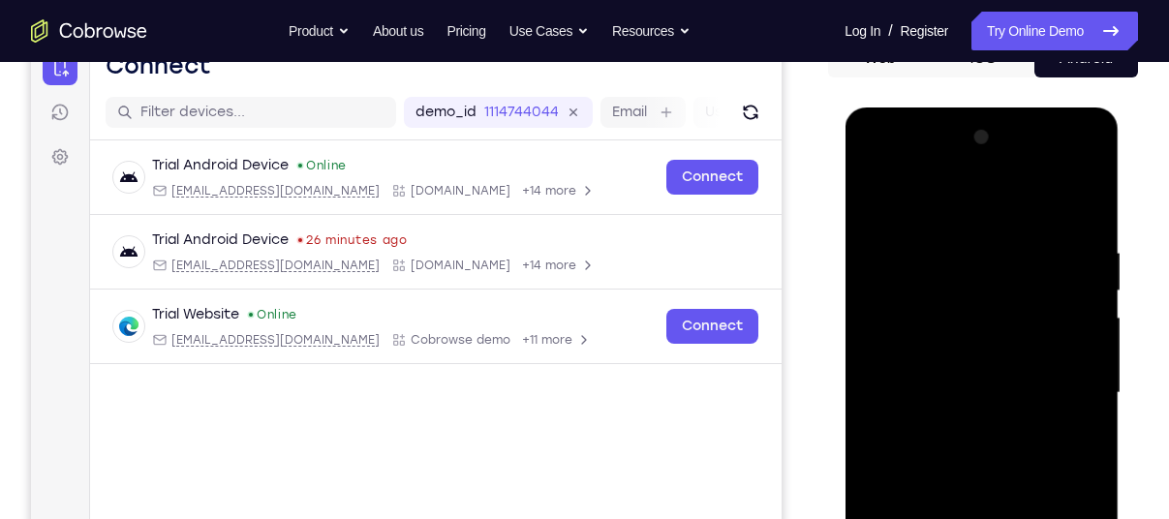
click at [1062, 166] on div at bounding box center [981, 393] width 244 height 542
click at [924, 233] on div at bounding box center [981, 393] width 244 height 542
click at [873, 194] on div at bounding box center [981, 393] width 244 height 542
click at [878, 188] on div at bounding box center [981, 393] width 244 height 542
click at [1065, 252] on div at bounding box center [981, 393] width 244 height 542
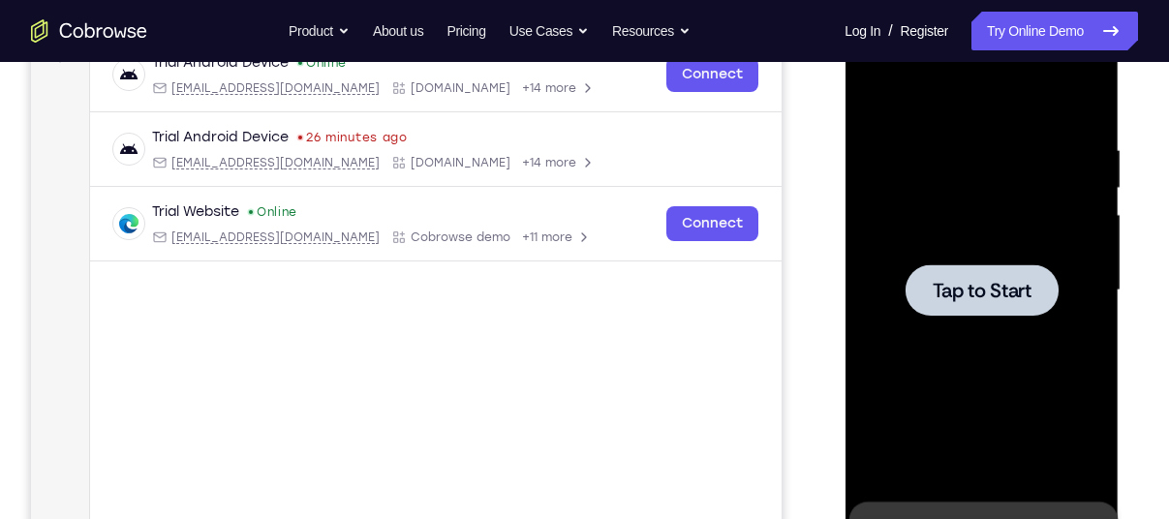
scroll to position [316, 0]
click at [976, 300] on span "Tap to Start" at bounding box center [981, 290] width 99 height 19
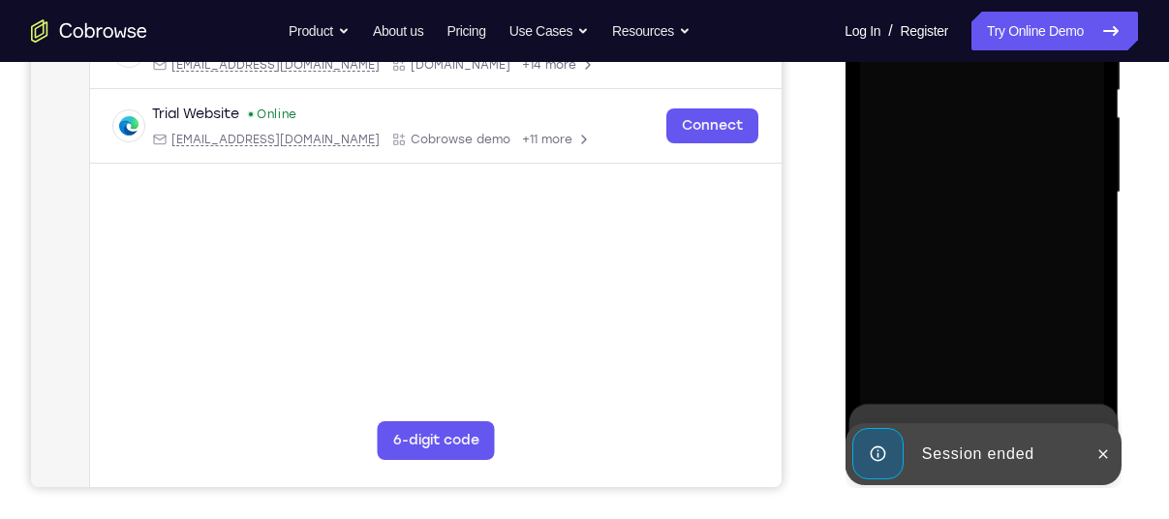
scroll to position [415, 0]
